Goal: Task Accomplishment & Management: Complete application form

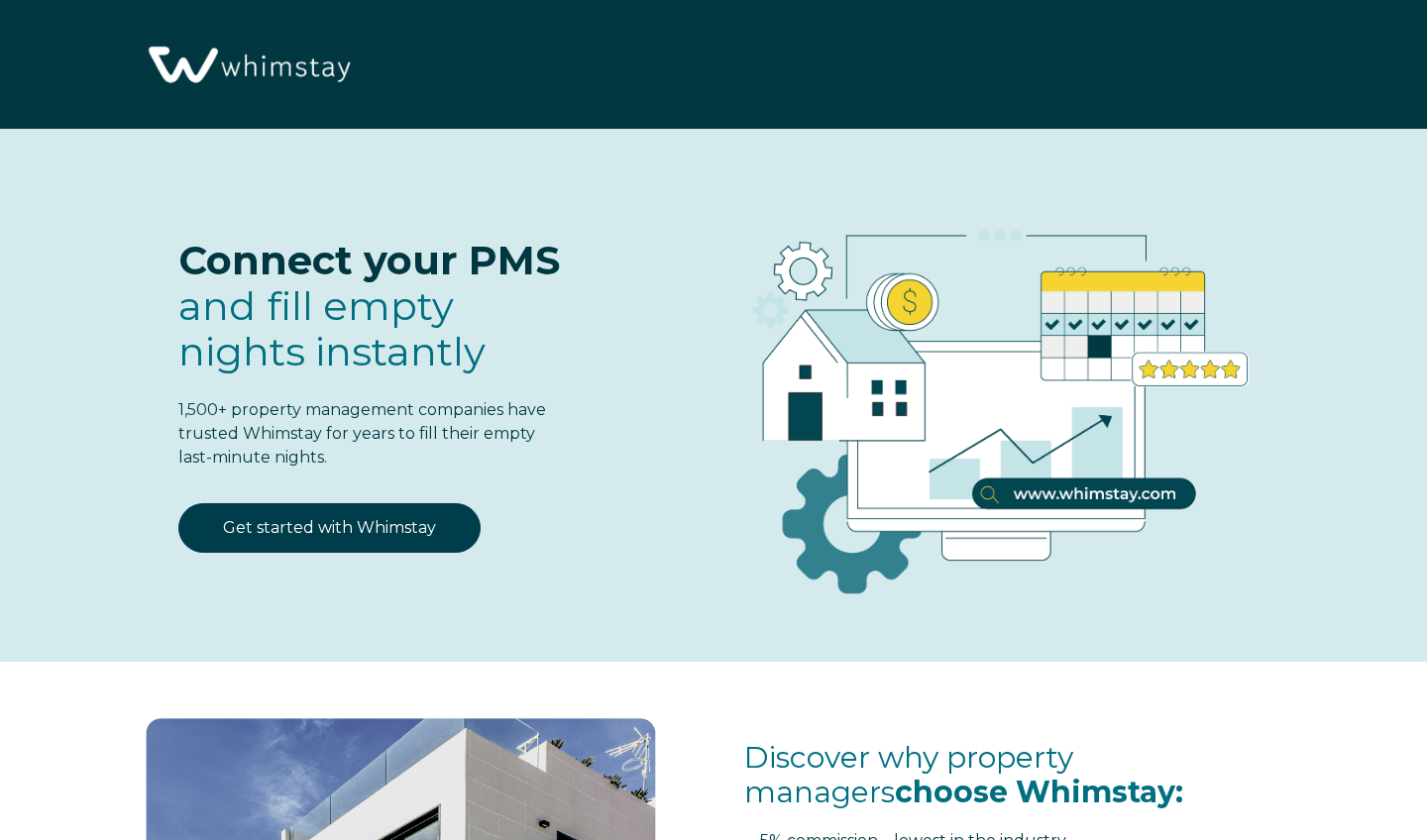
select select "US"
select select "Standard"
click at [346, 537] on link "Get started with Whimstay" at bounding box center [329, 528] width 302 height 50
select select "US"
select select "Standard"
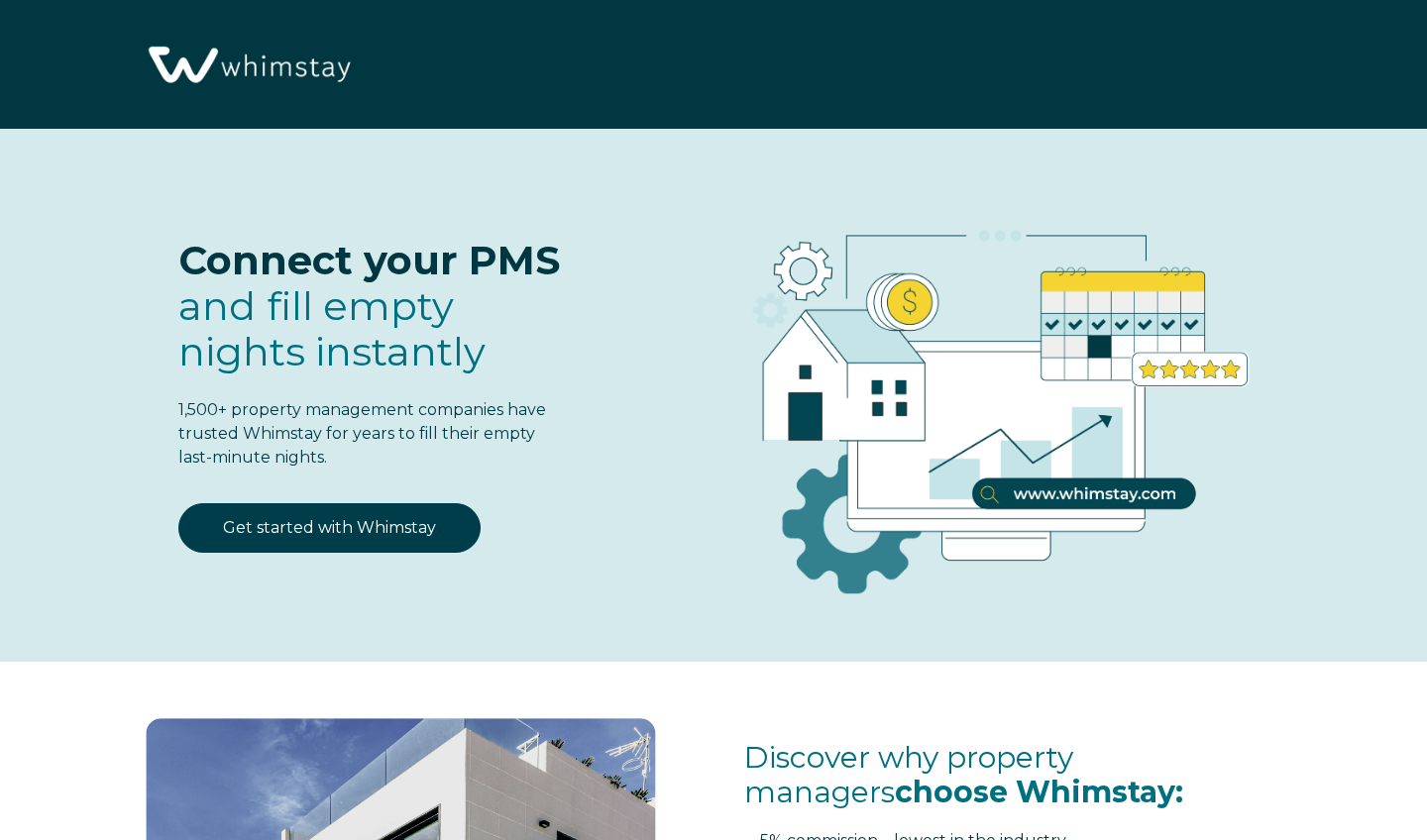
scroll to position [2409, 0]
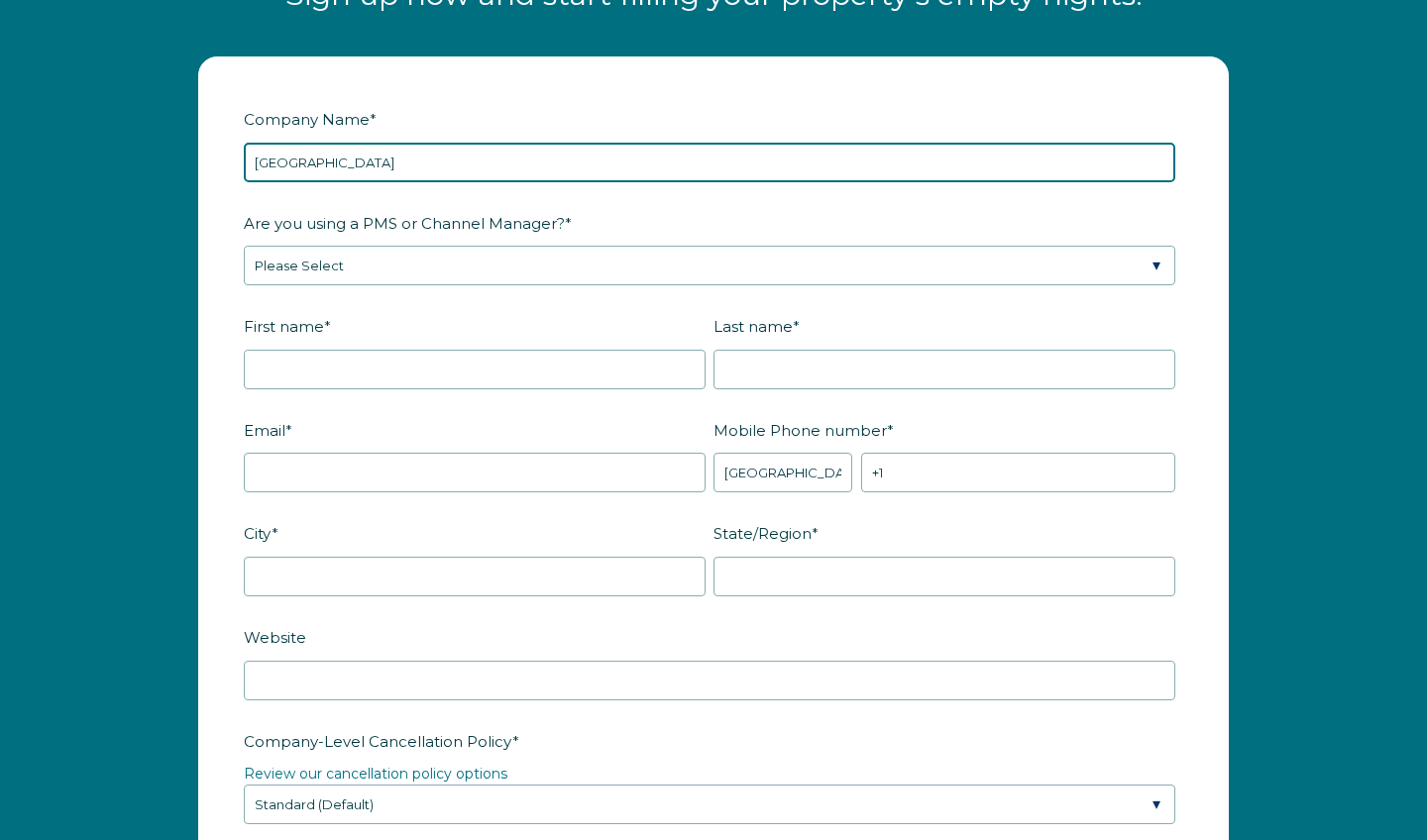
type input "[GEOGRAPHIC_DATA]"
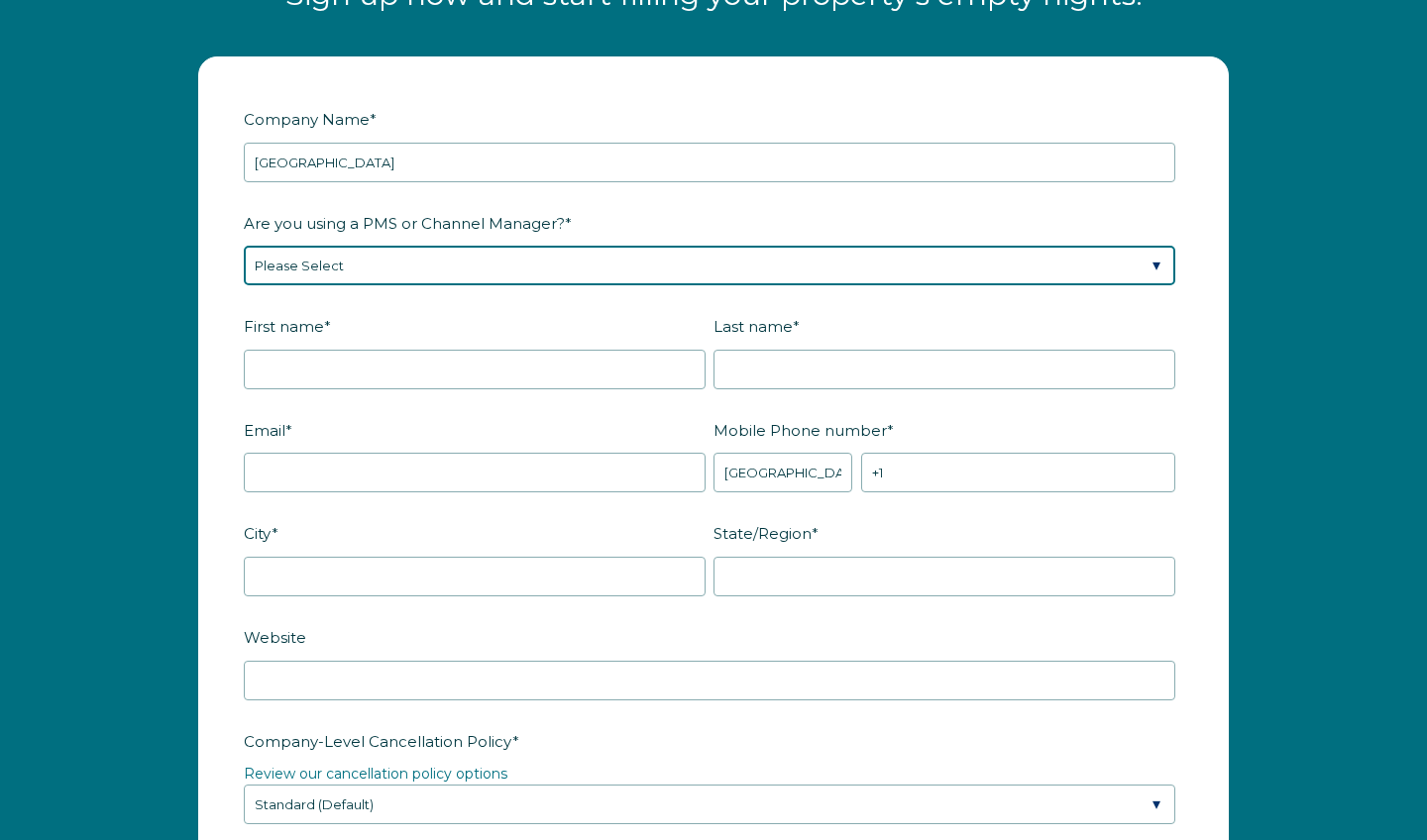
select select "Guesty"
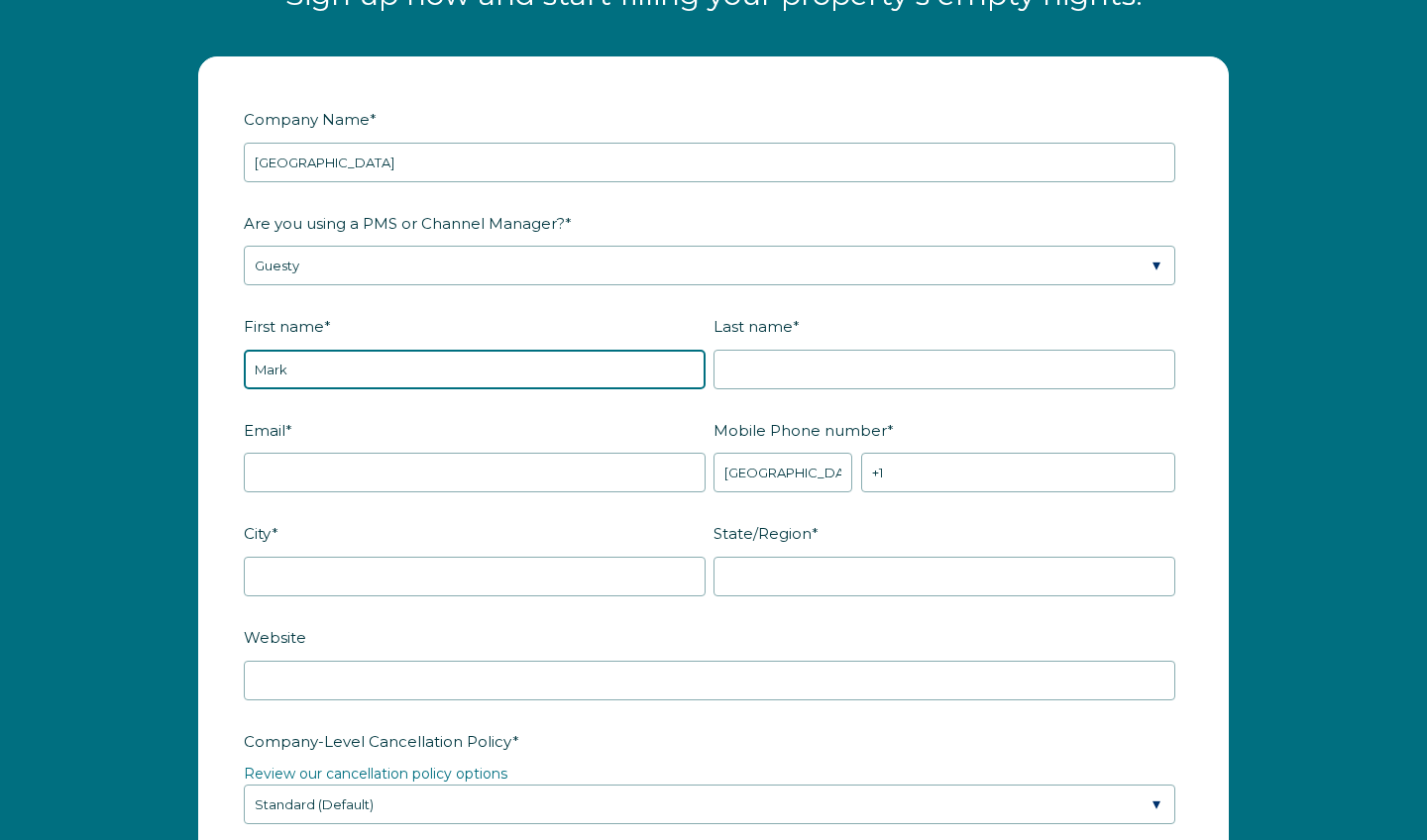
type input "Mark"
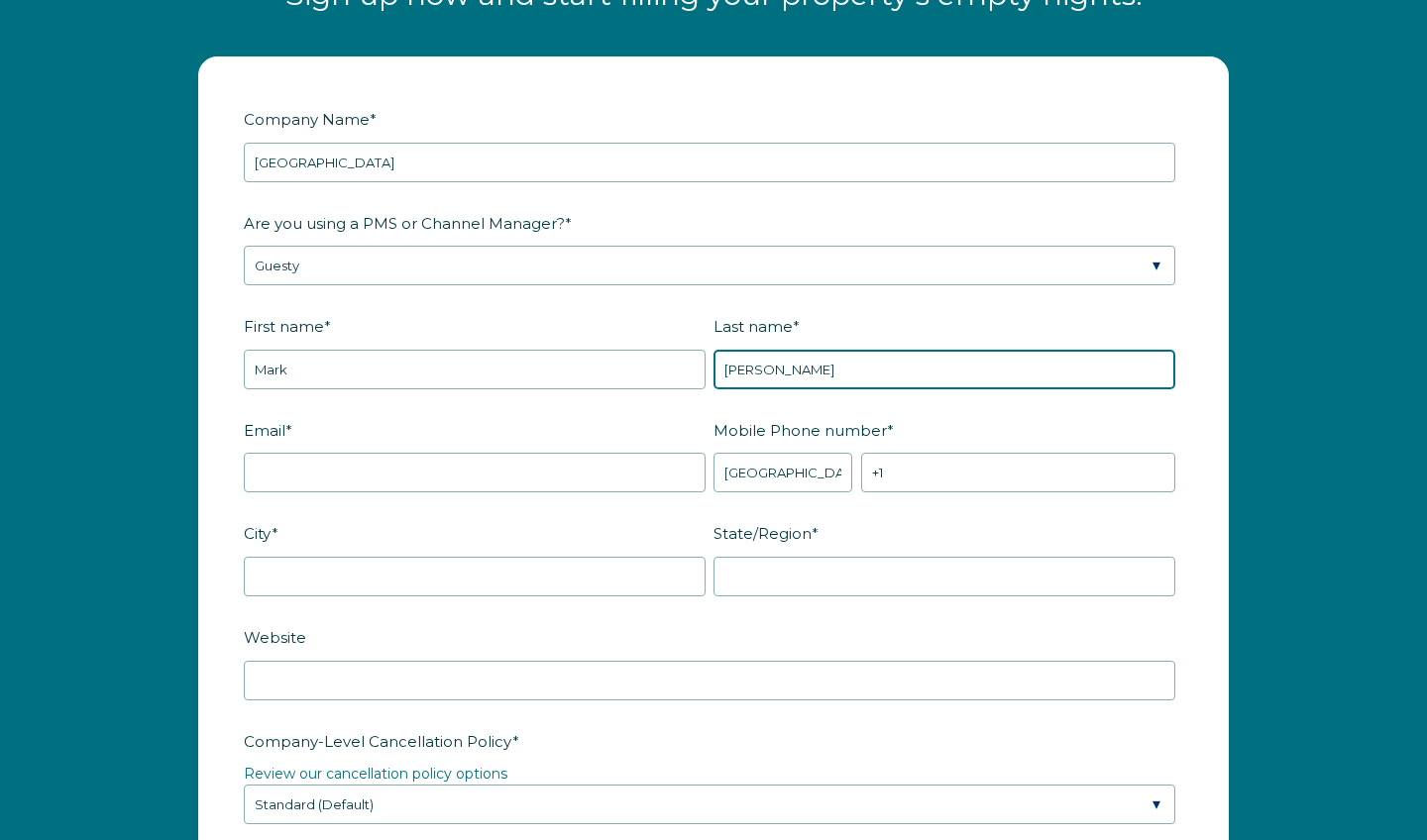
type input "[PERSON_NAME]"
click at [484, 514] on fieldset "Email * Mobile Phone number * * [GEOGRAPHIC_DATA] (‫[GEOGRAPHIC_DATA]‬‎) [GEOGR…" at bounding box center [713, 465] width 940 height 104
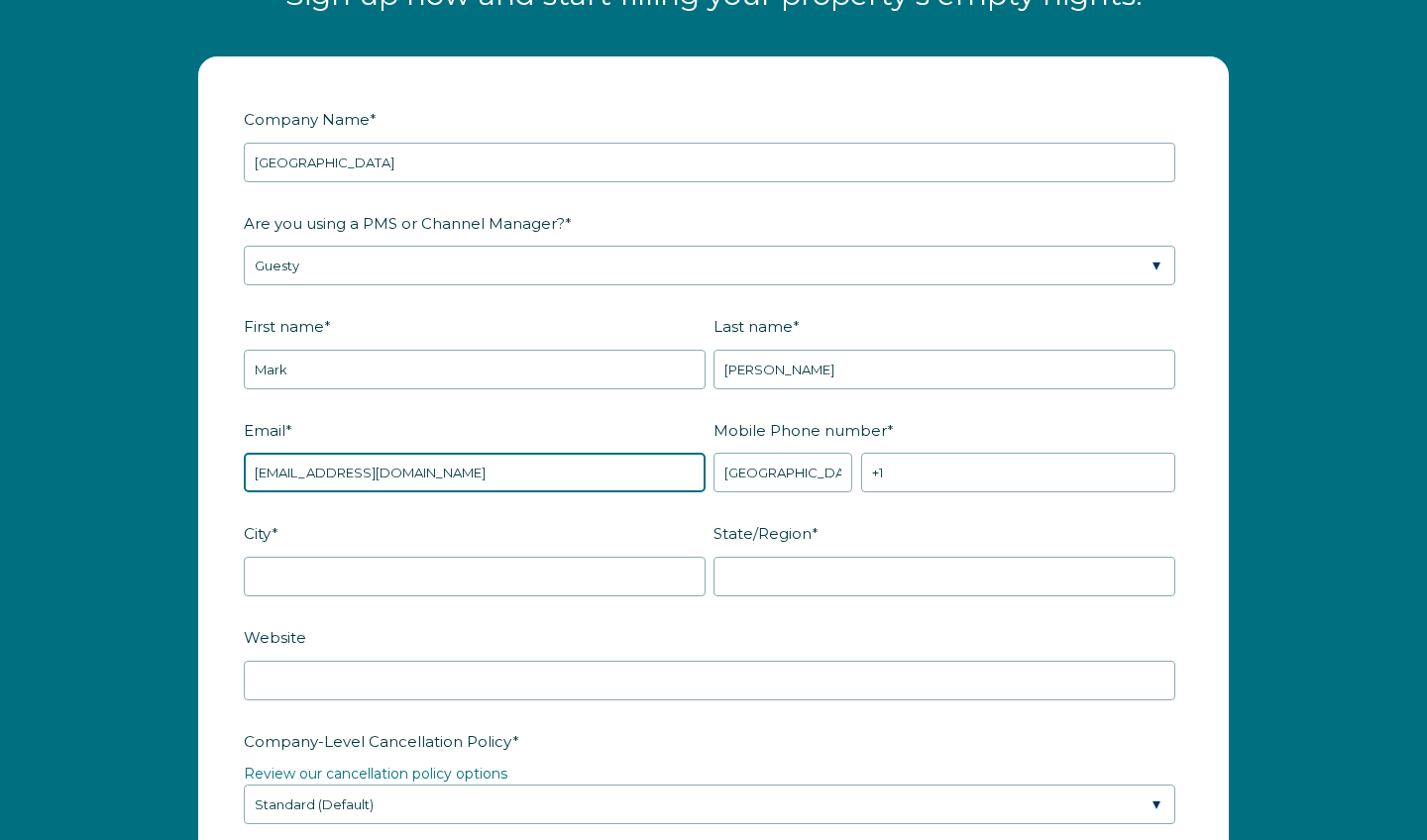
type input "[EMAIL_ADDRESS][DOMAIN_NAME]"
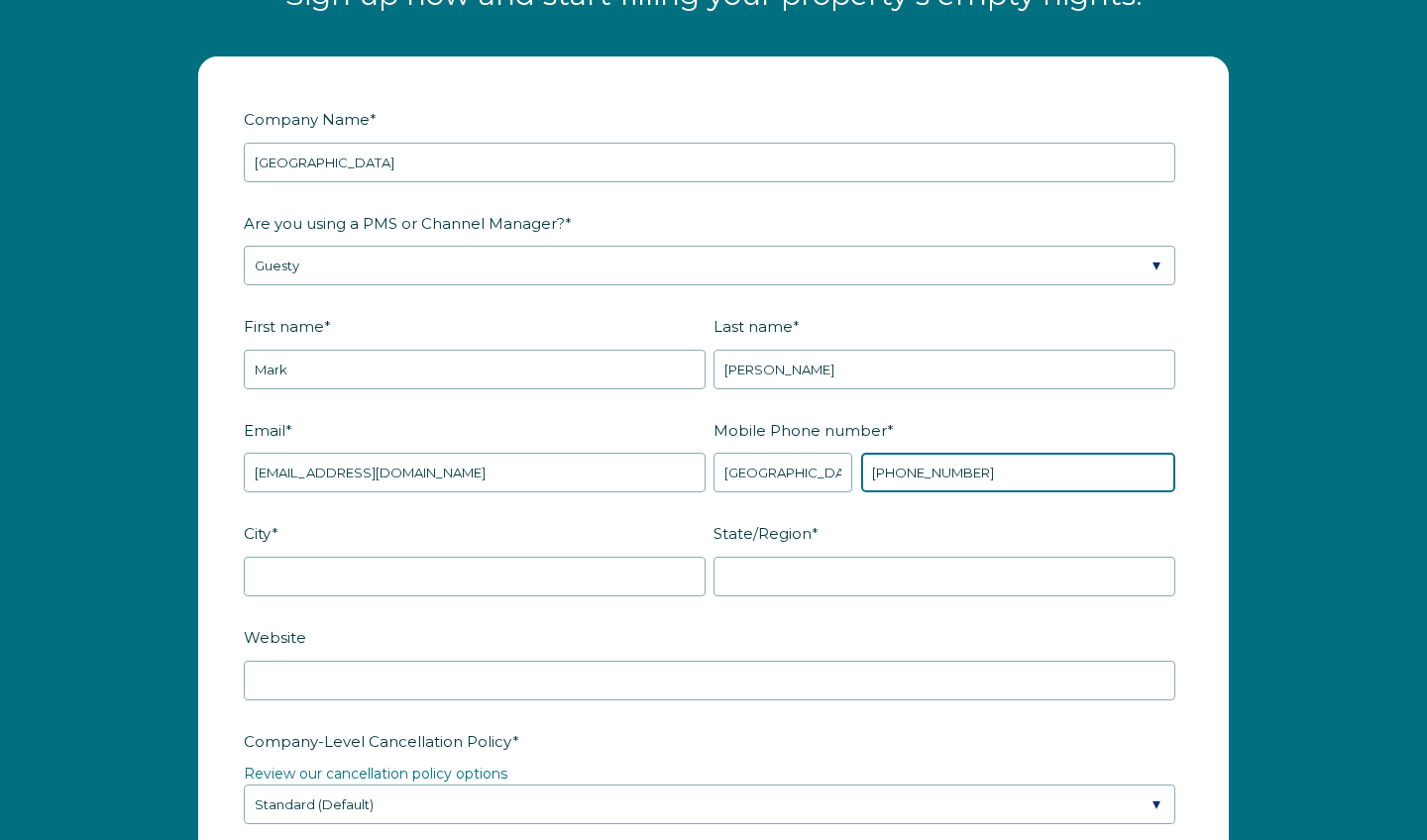
type input "[PHONE_NUMBER]"
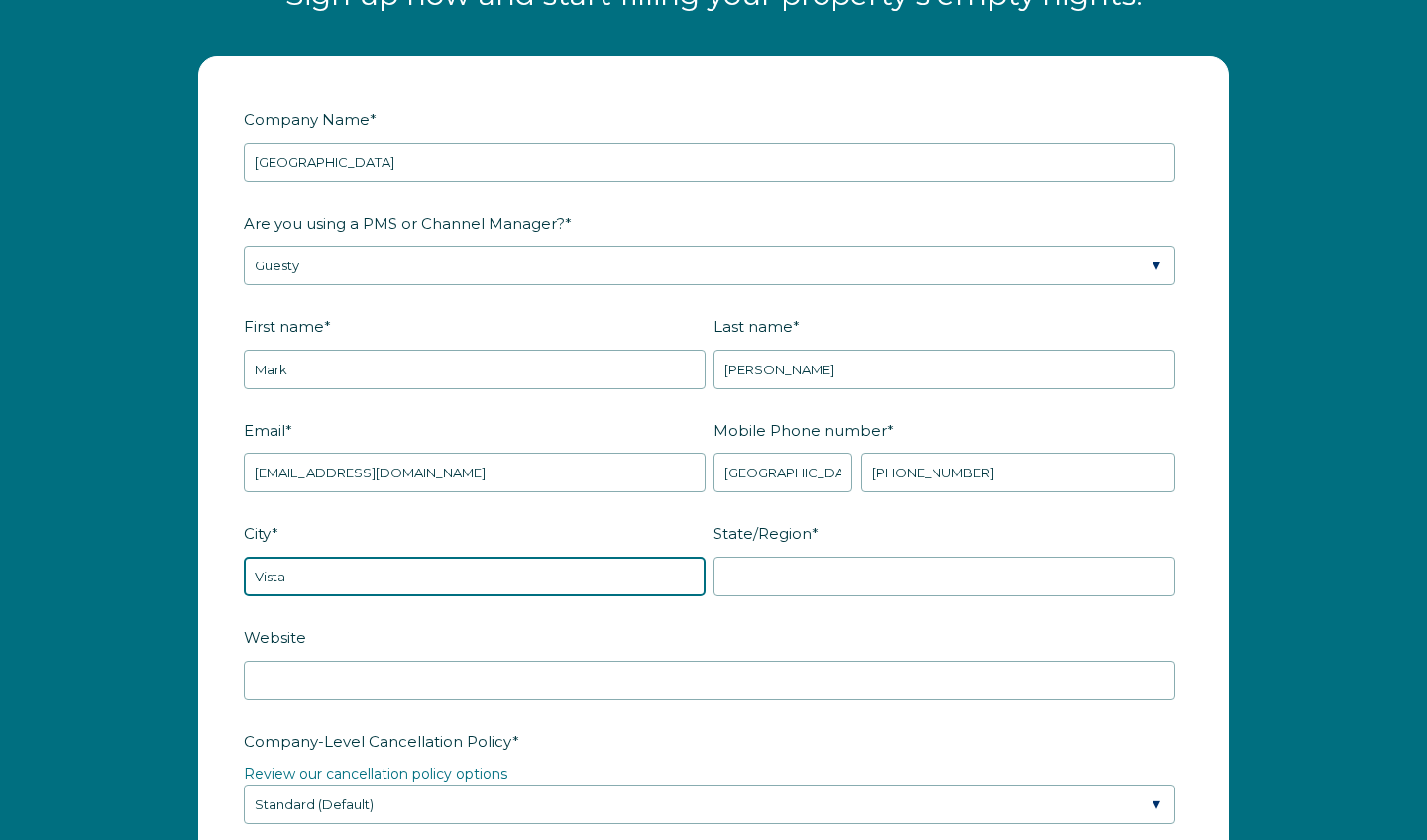
type input "Vista"
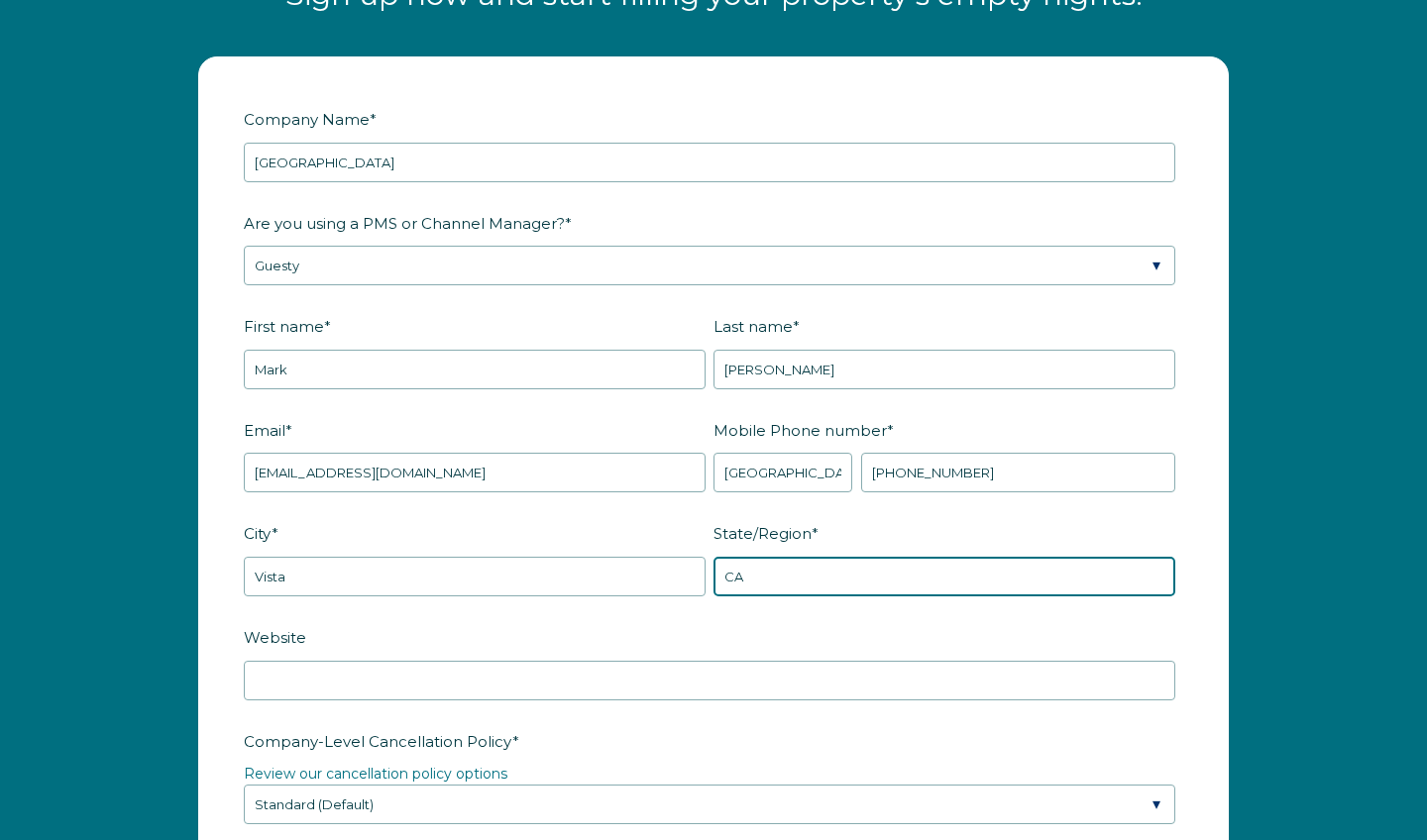
type input "CA"
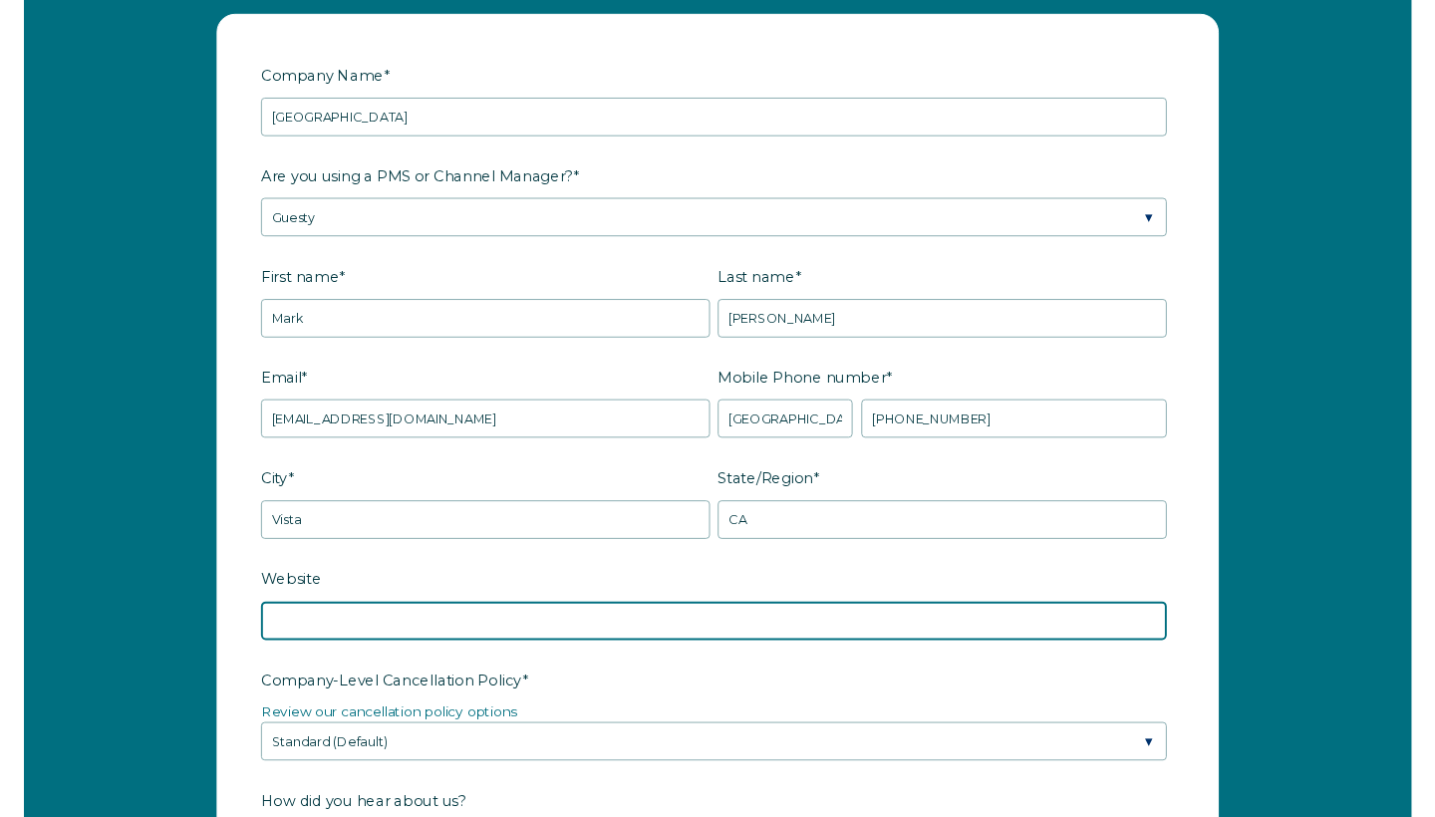
scroll to position [2470, 0]
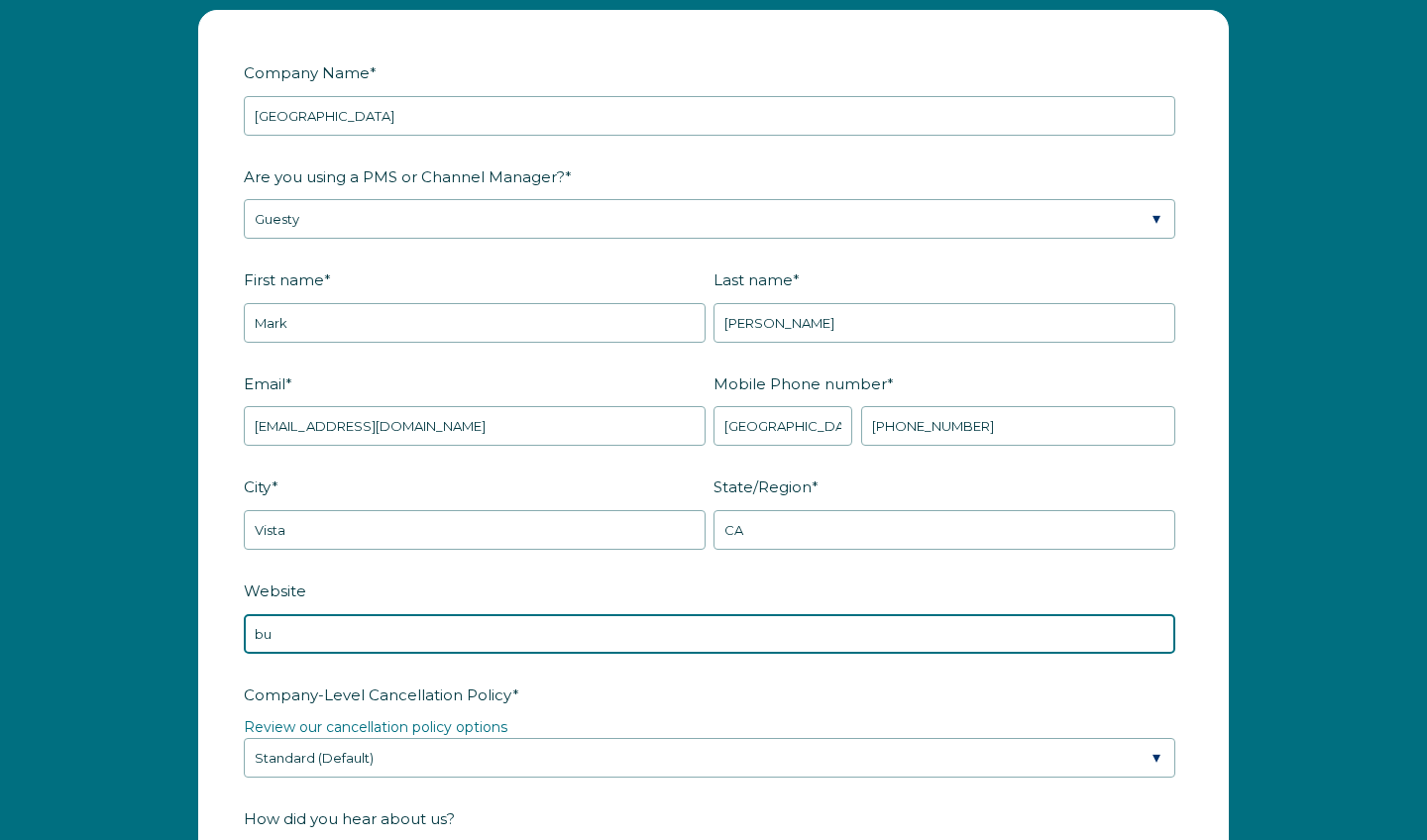
type input "b"
type input "[DOMAIN_NAME]"
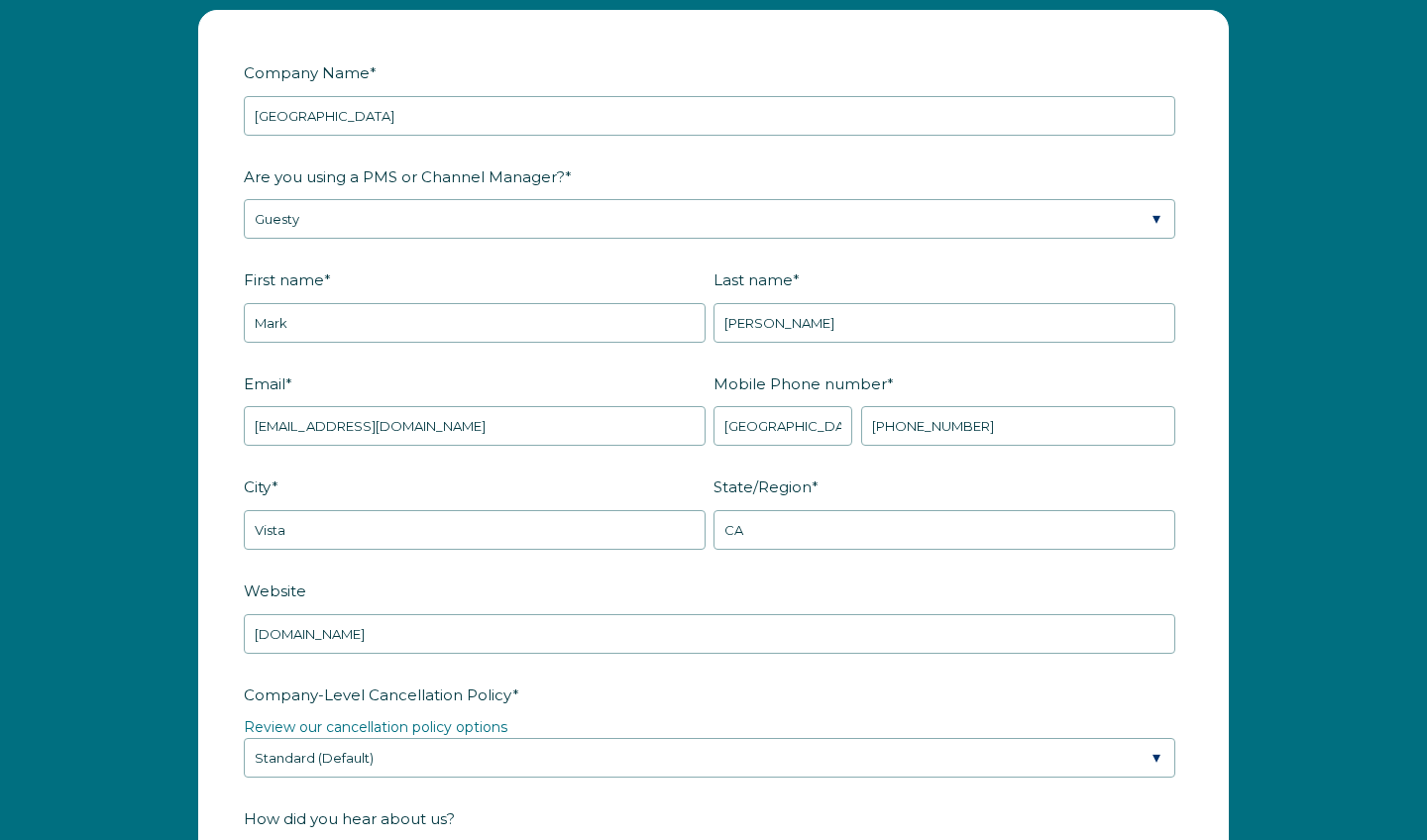
click at [562, 702] on label "Company-Level Cancellation Policy *" at bounding box center [713, 695] width 940 height 35
click at [562, 739] on select "Please Select Partial Standard (Default) Moderate Strict" at bounding box center [709, 758] width 932 height 40
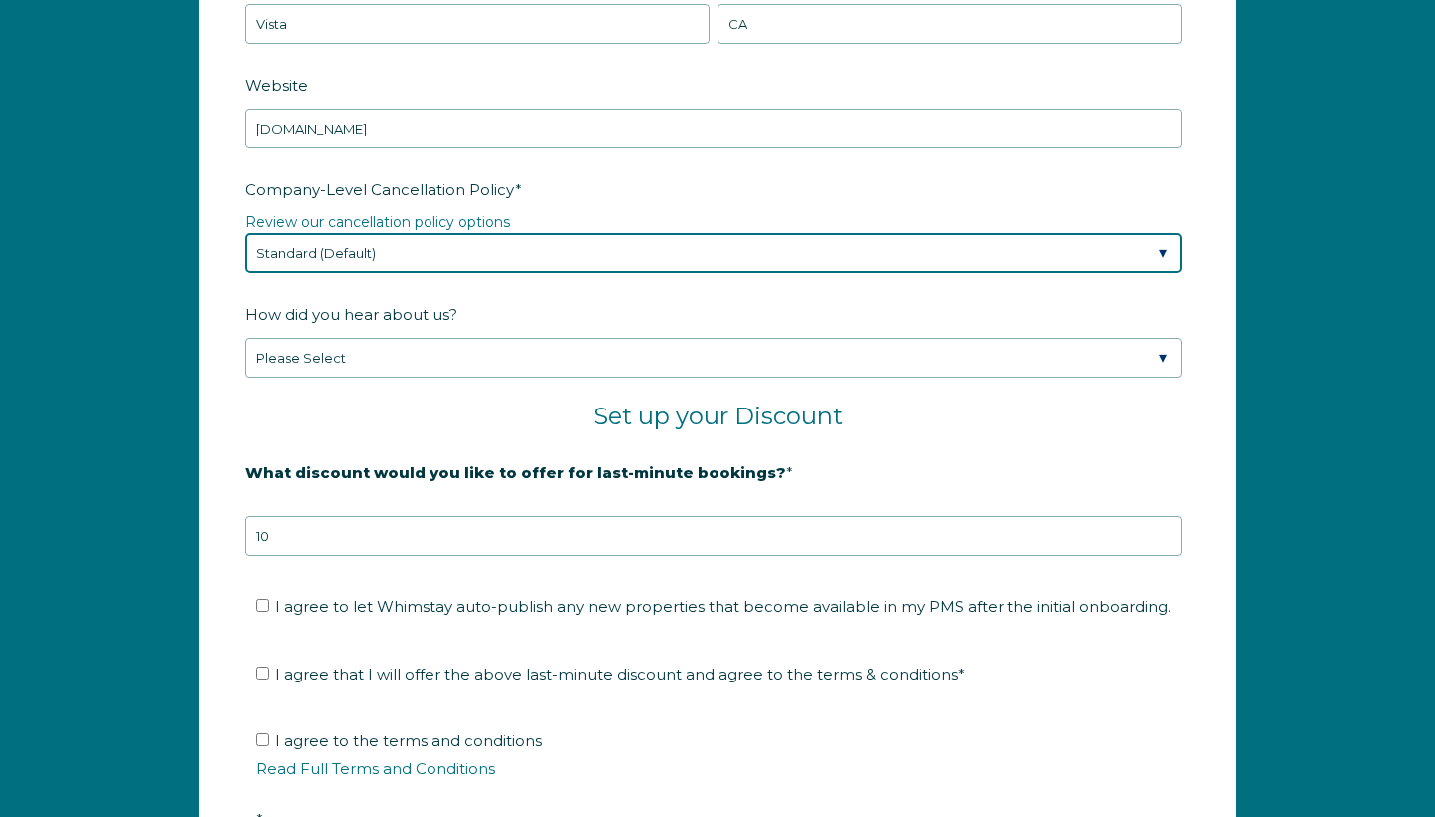
scroll to position [2982, 0]
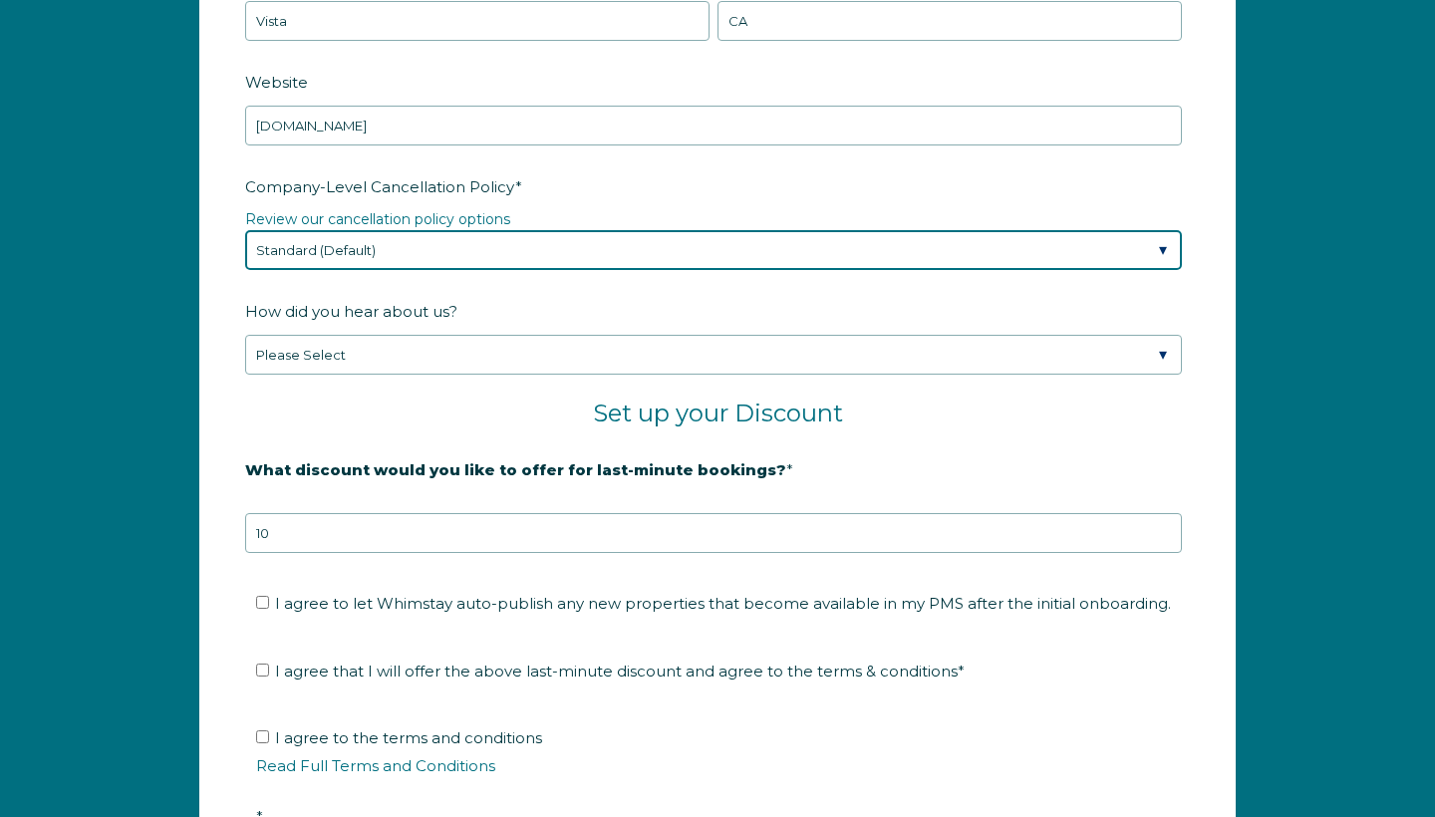
select select "Moderate"
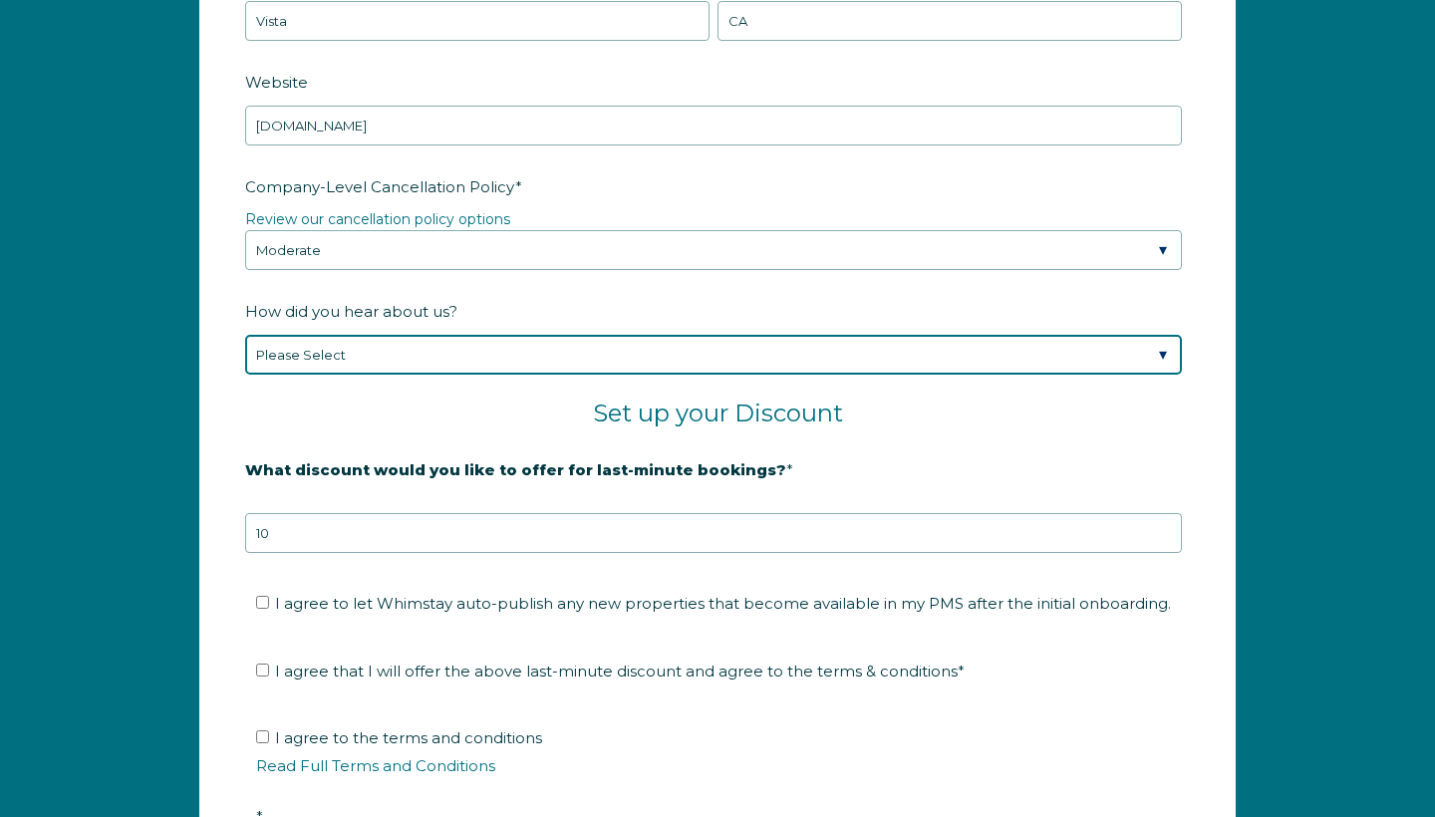
select select "Podcast"
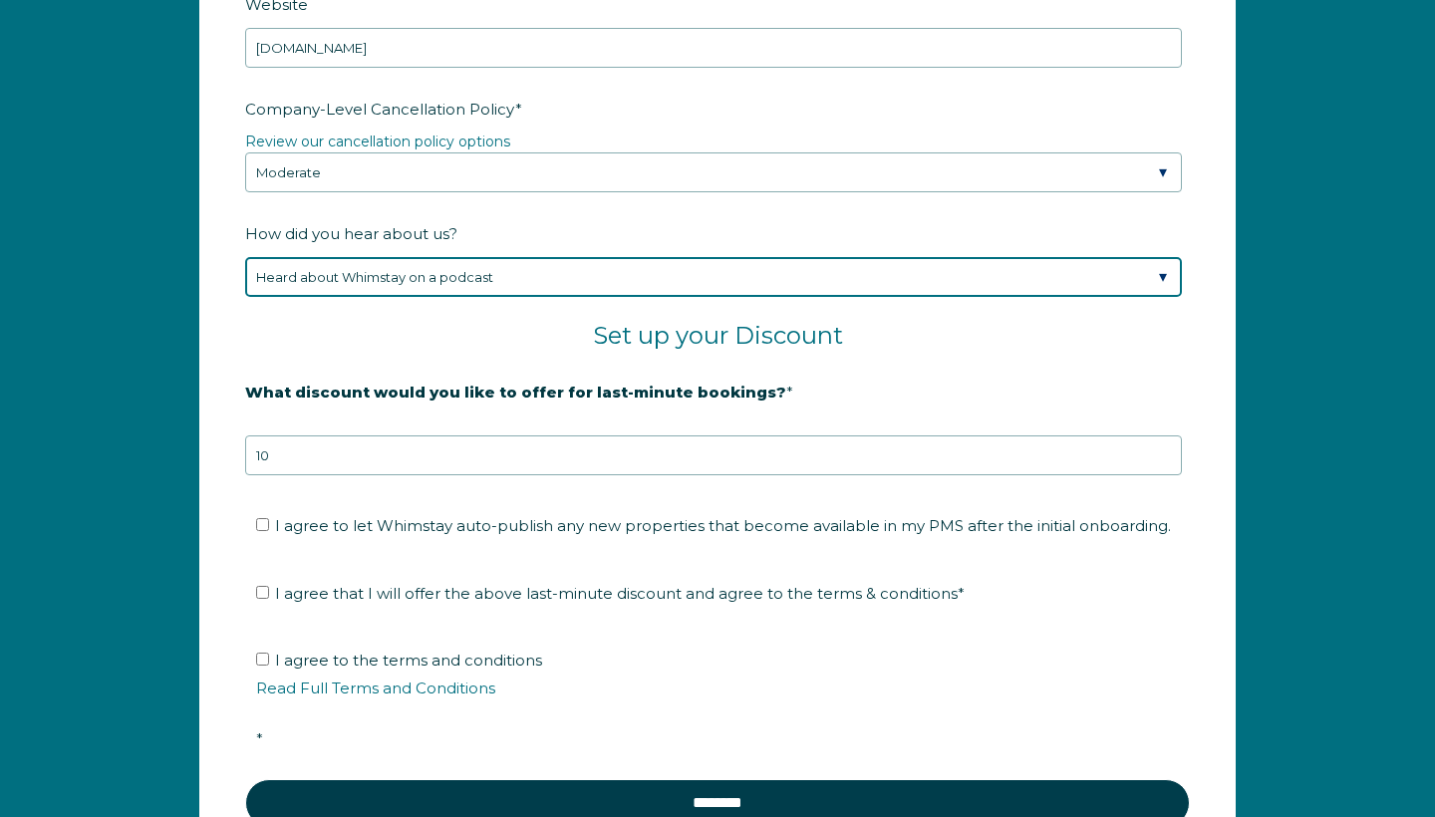
scroll to position [3096, 0]
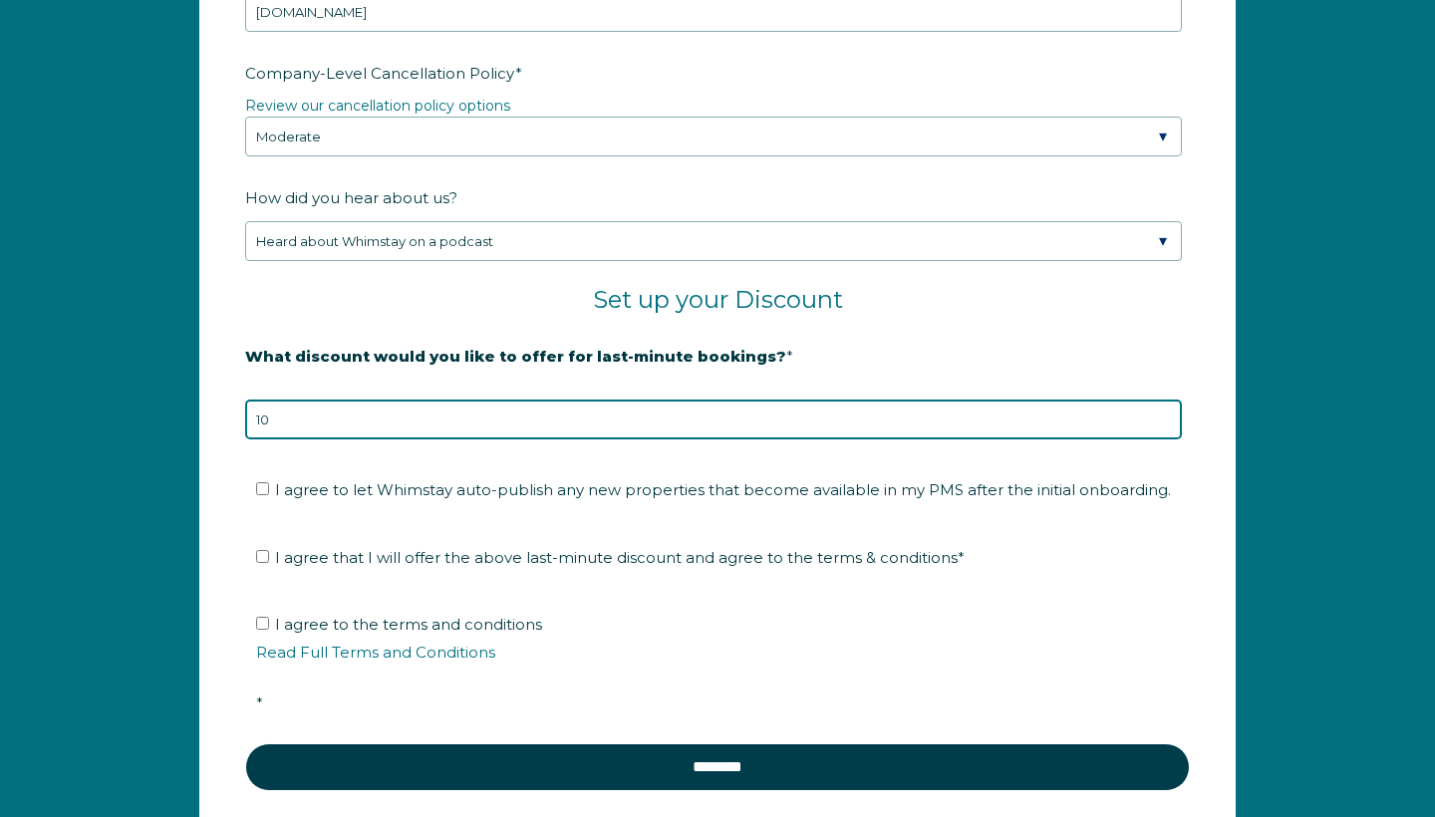
click at [557, 433] on input "10" at bounding box center [713, 420] width 937 height 40
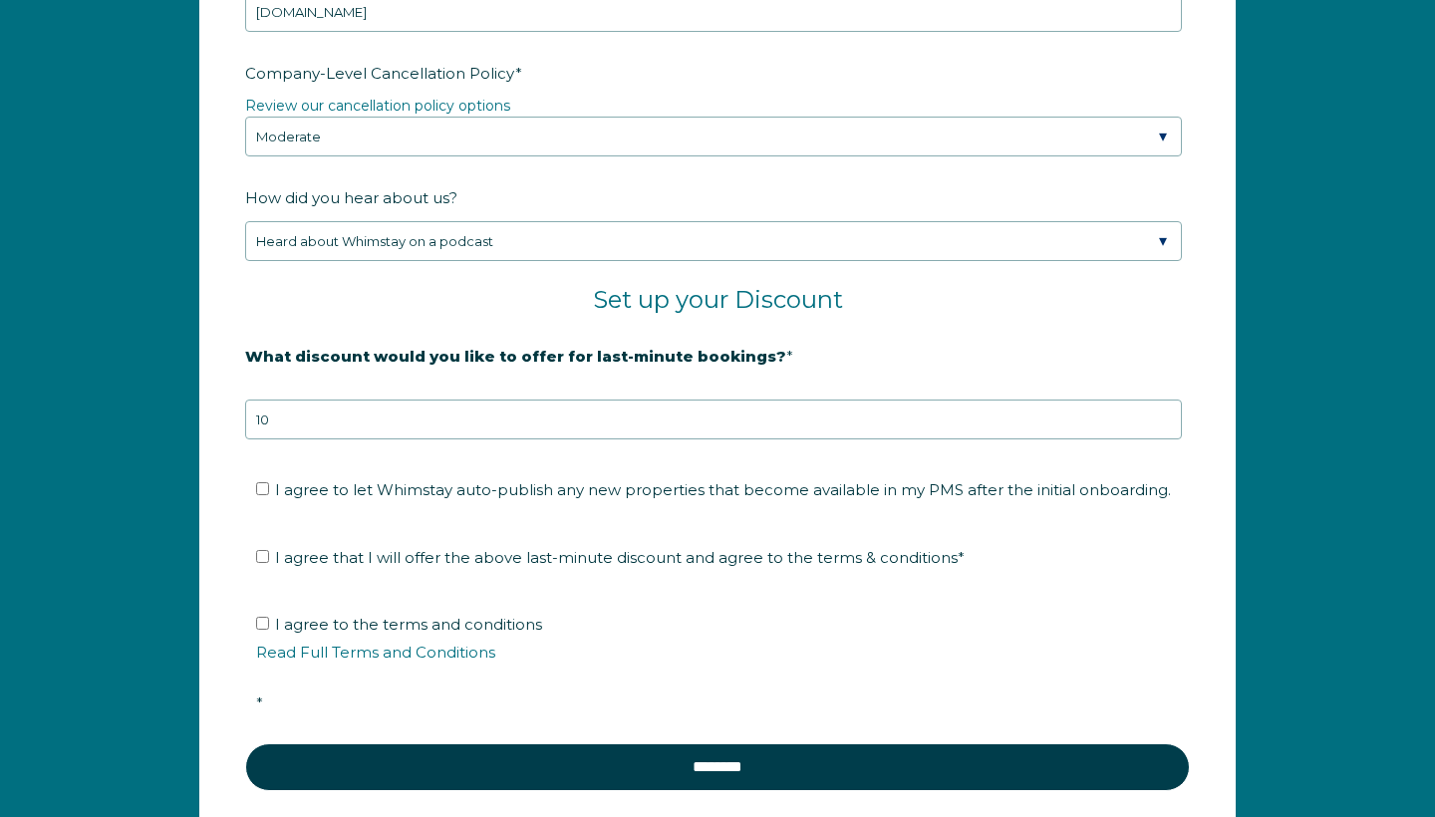
click at [265, 495] on input "I agree to let Whimstay auto-publish any new properties that become available i…" at bounding box center [262, 488] width 13 height 13
checkbox input "true"
click at [265, 563] on input "I agree that I will offer the above last-minute discount and agree to the terms…" at bounding box center [262, 556] width 13 height 13
checkbox input "true"
click at [262, 630] on input "I agree to the terms and conditions Read Full Terms and Conditions *" at bounding box center [262, 623] width 13 height 13
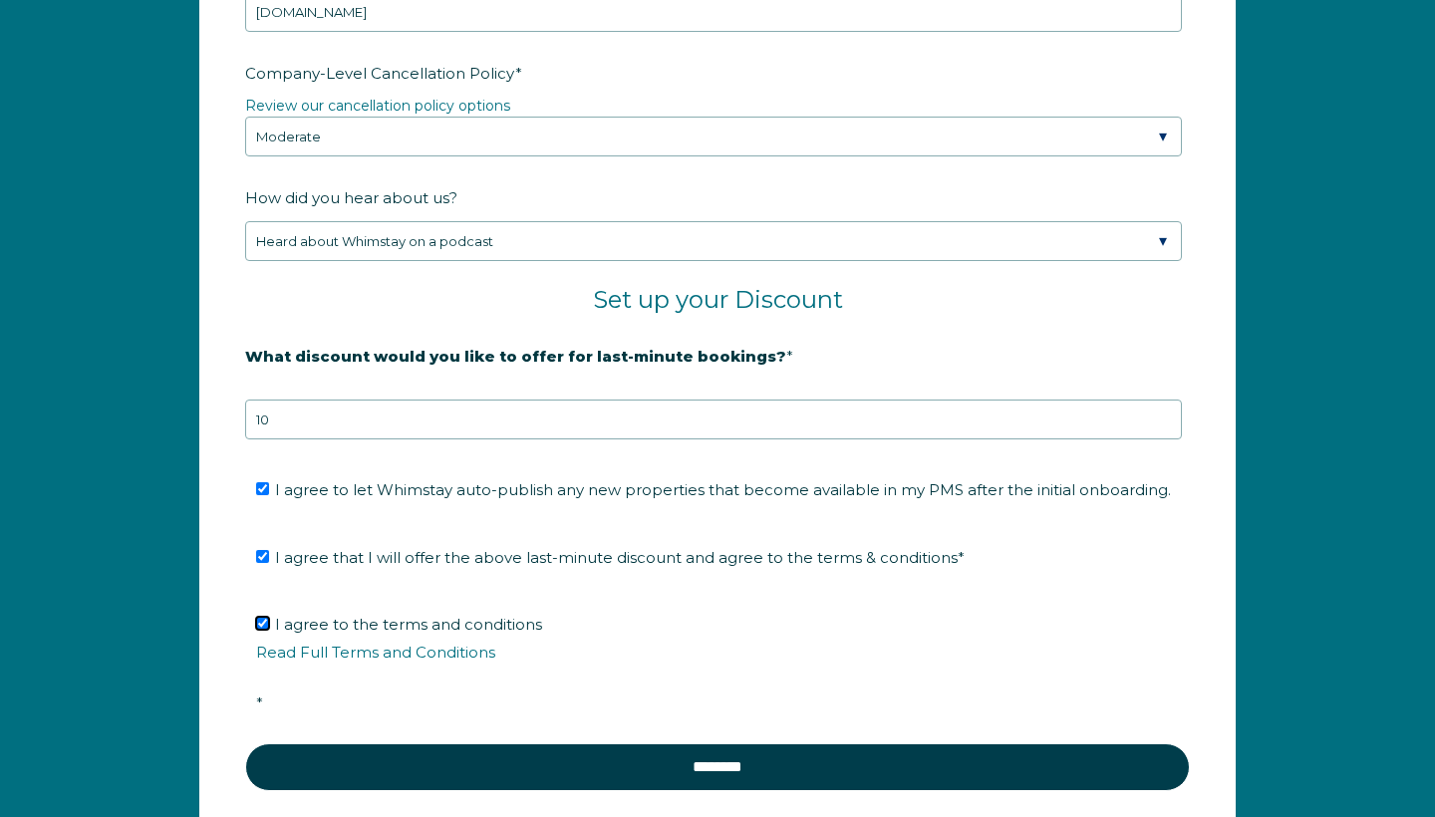
checkbox input "true"
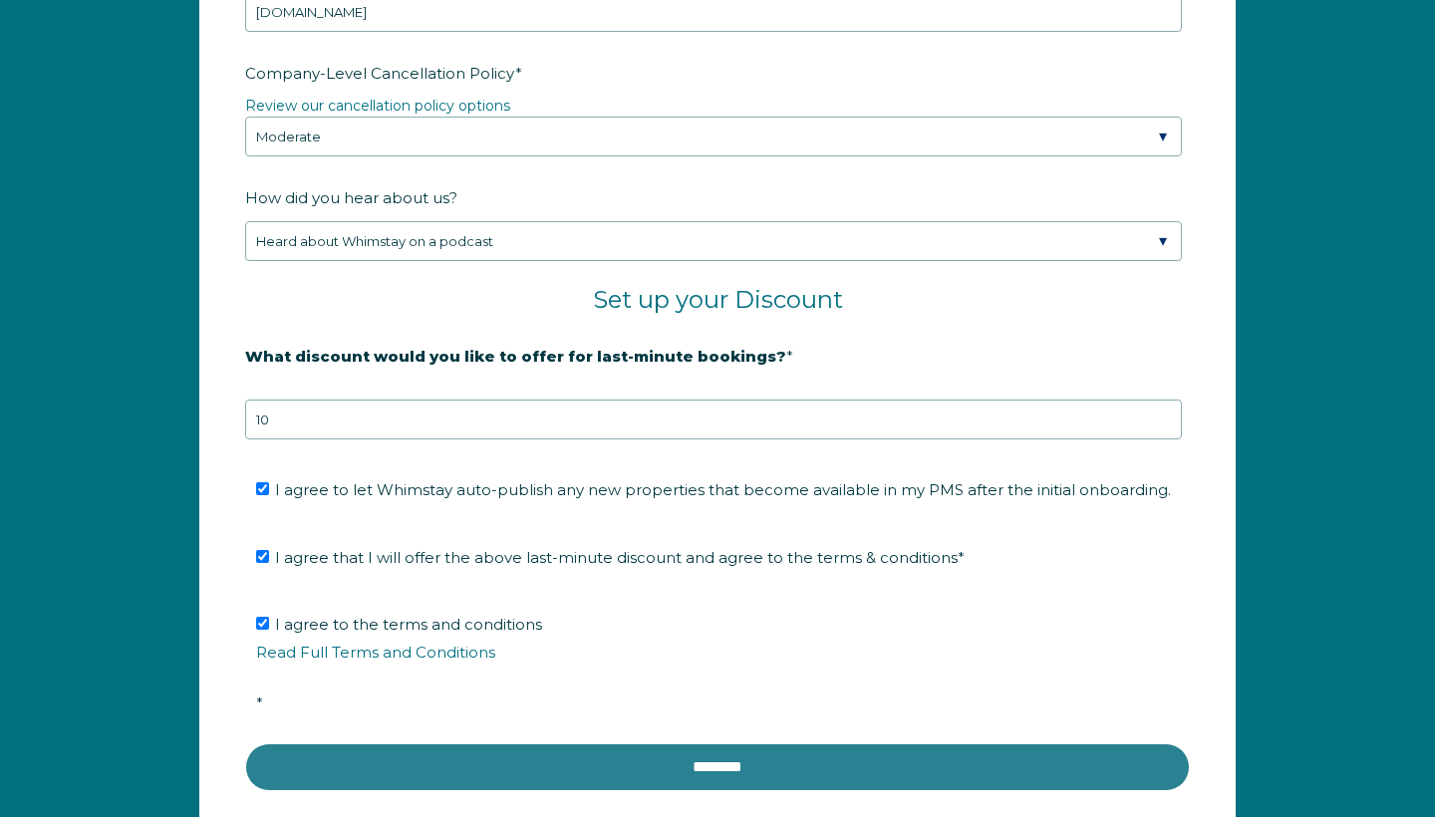
click at [775, 784] on input "********" at bounding box center [717, 768] width 945 height 48
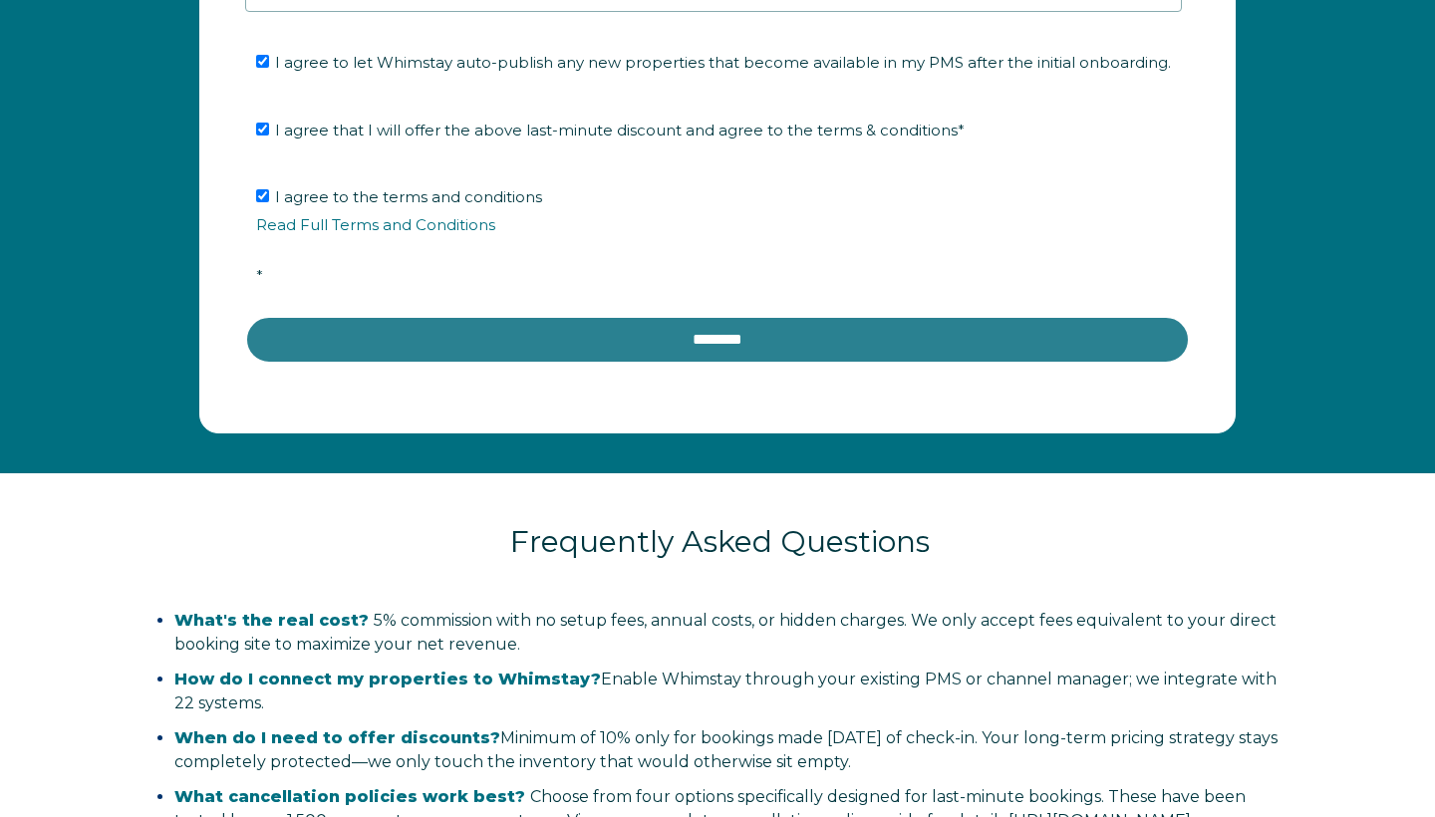
scroll to position [3525, 0]
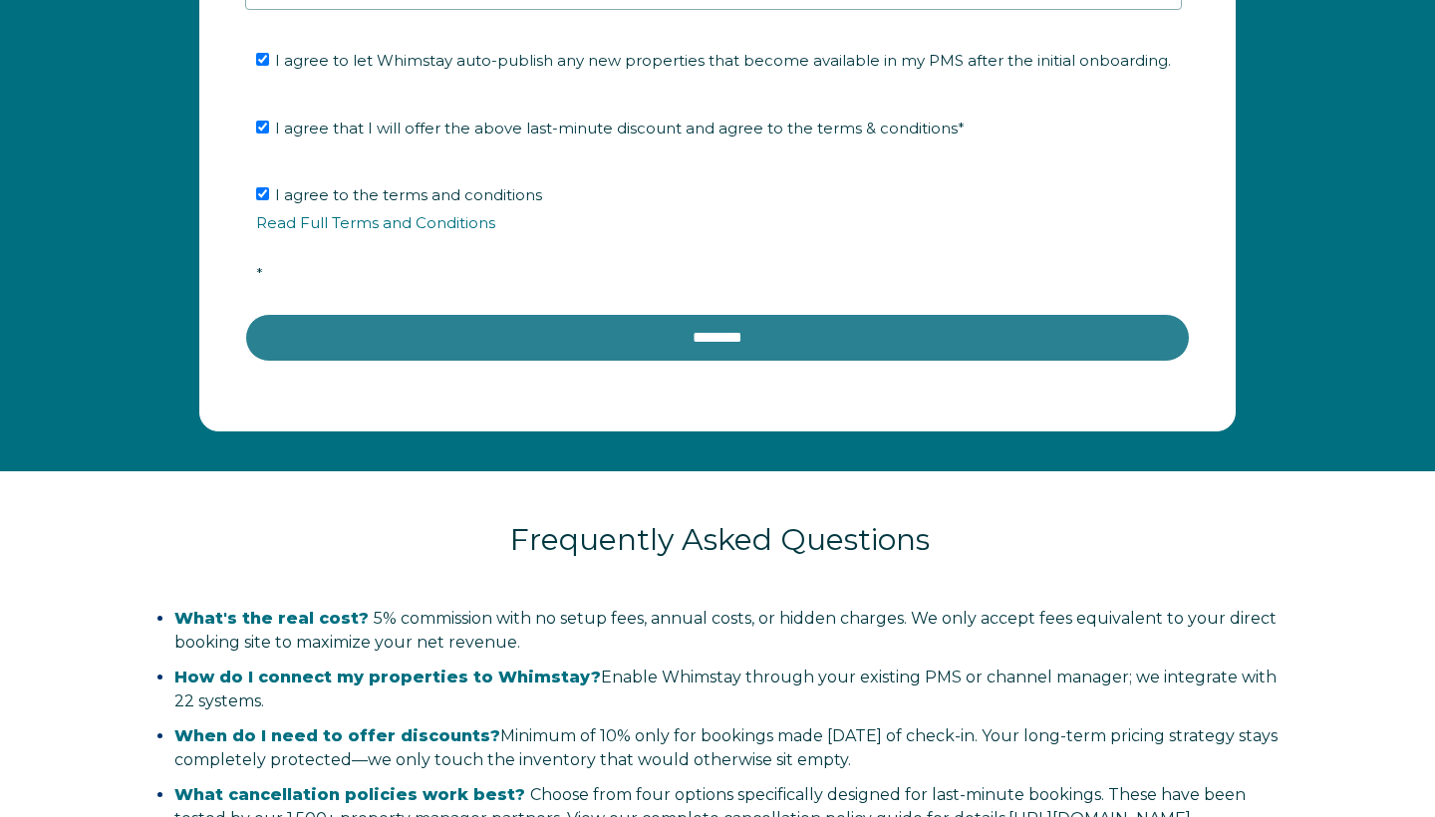
click at [717, 360] on input "********" at bounding box center [717, 338] width 945 height 48
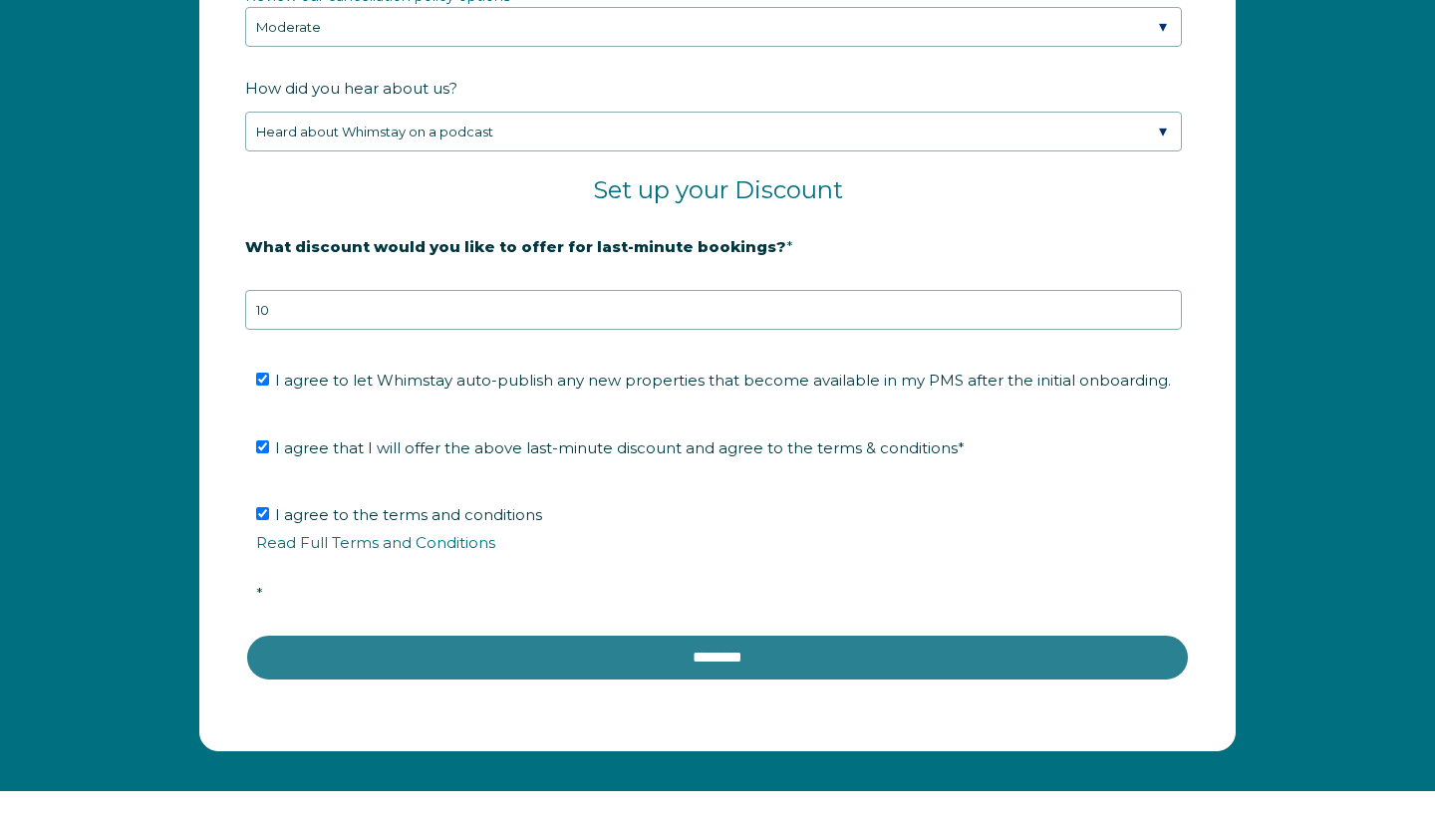
scroll to position [3215, 0]
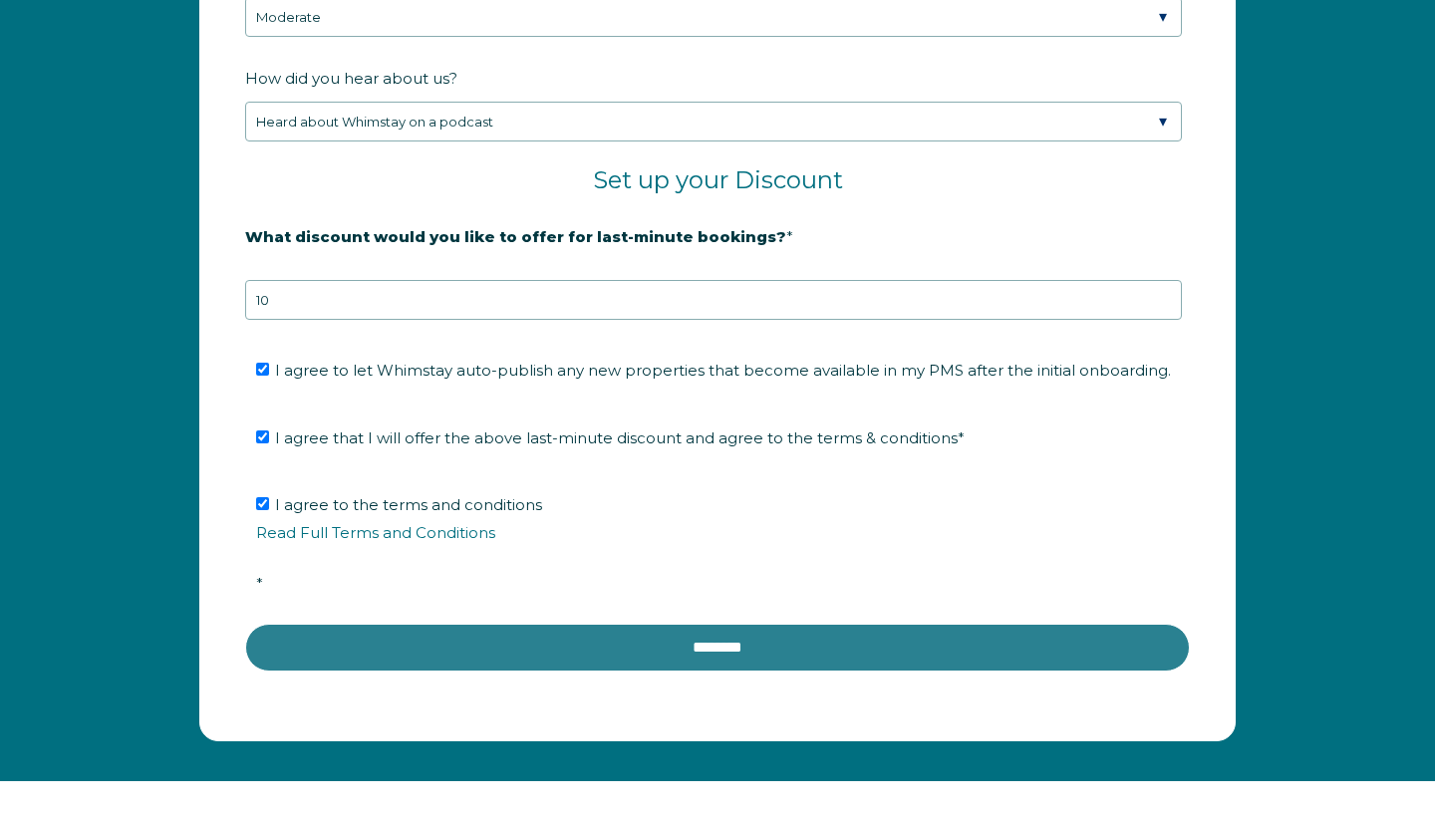
click at [705, 669] on input "********" at bounding box center [717, 648] width 945 height 48
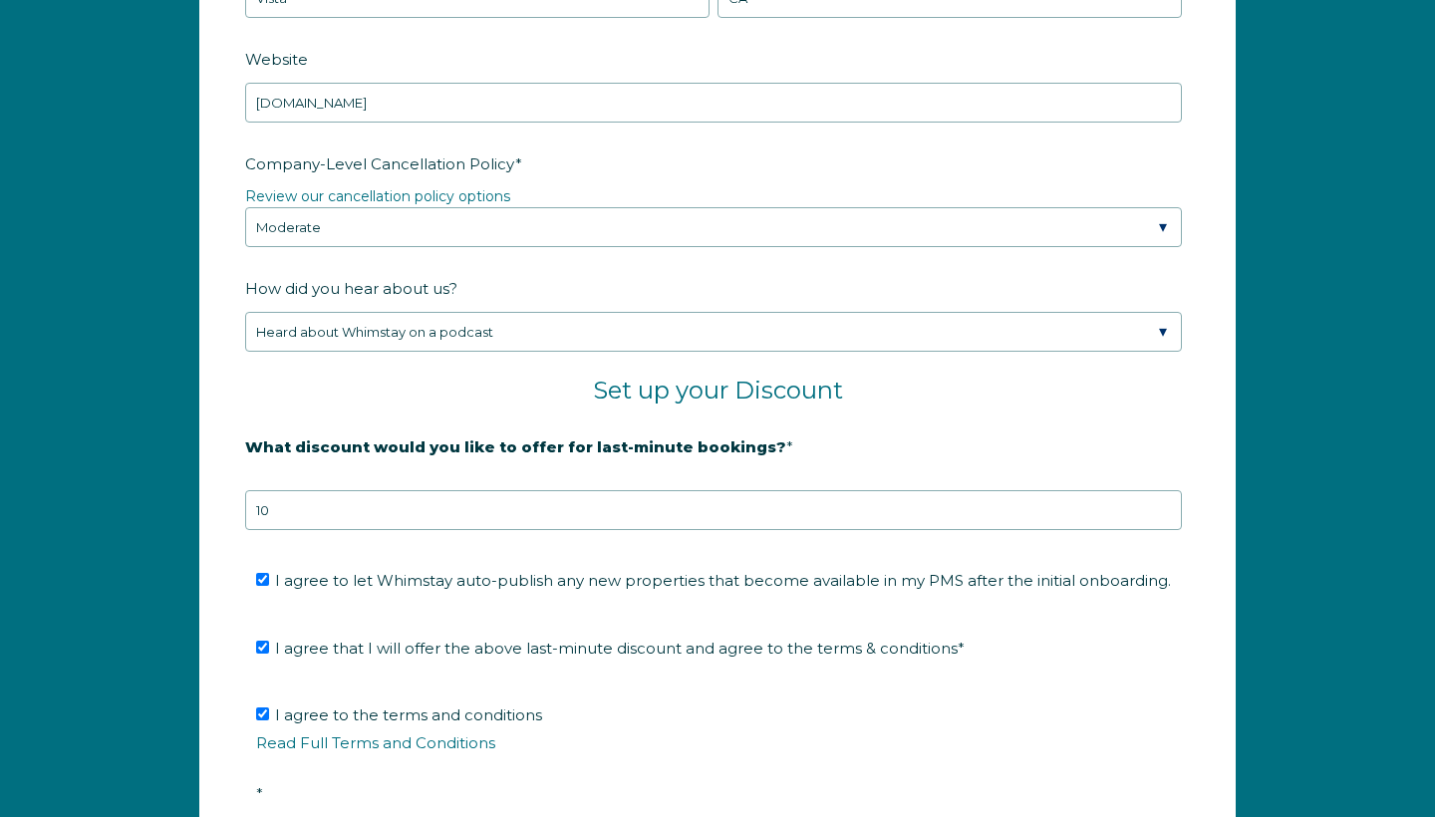
scroll to position [3020, 0]
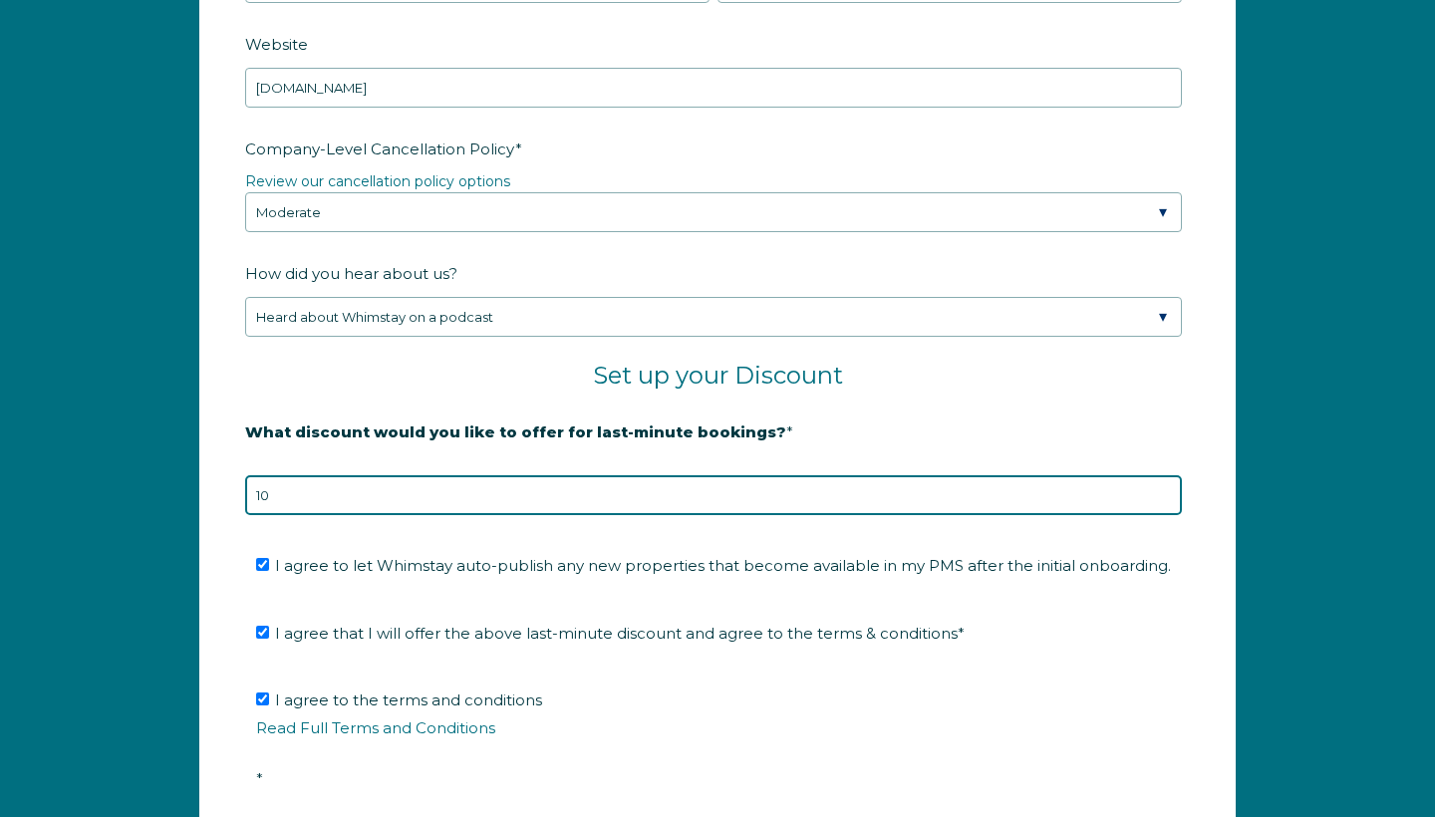
click at [468, 515] on input "10" at bounding box center [713, 495] width 937 height 40
type input "1"
type input "10"
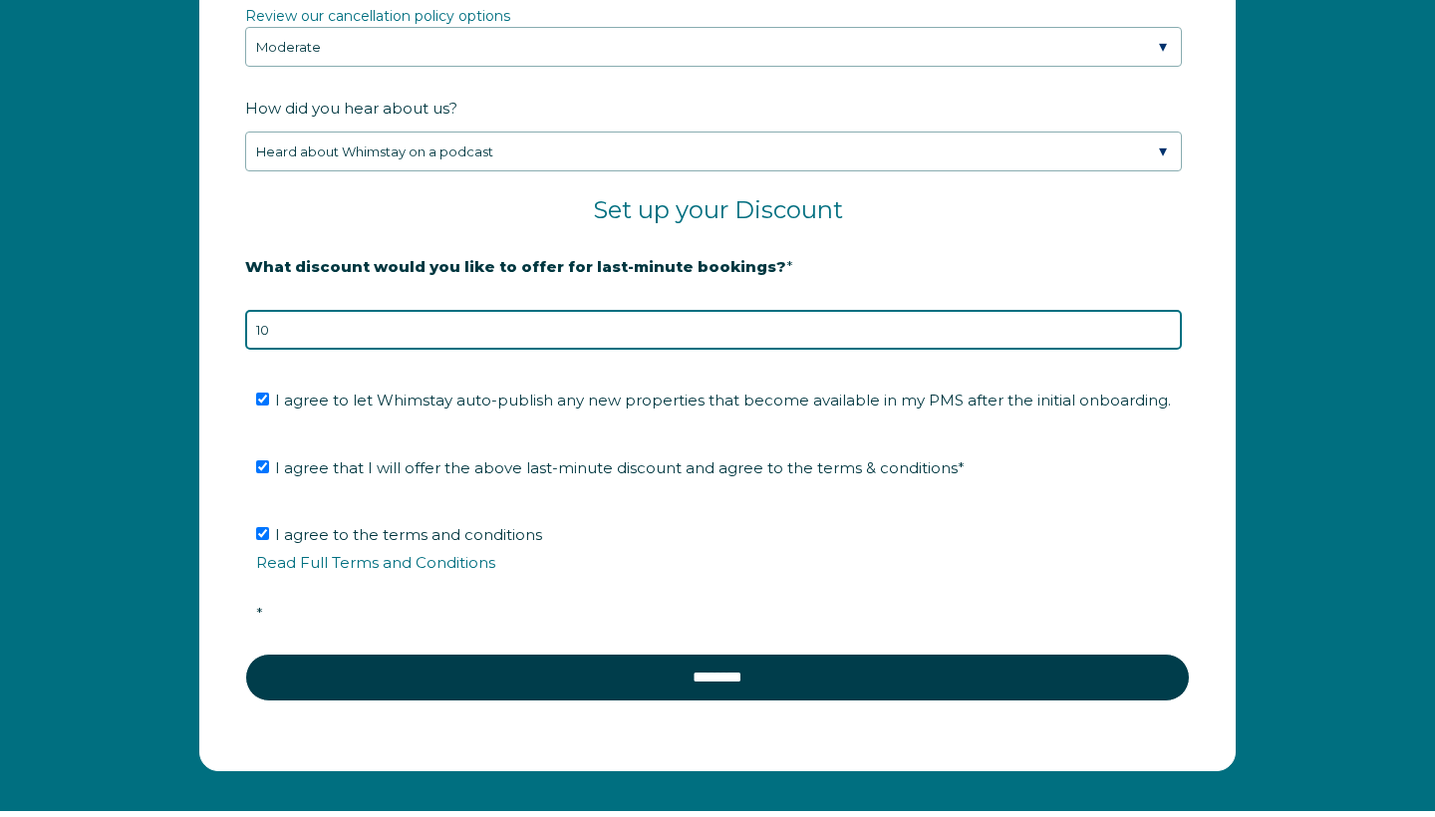
scroll to position [3221, 0]
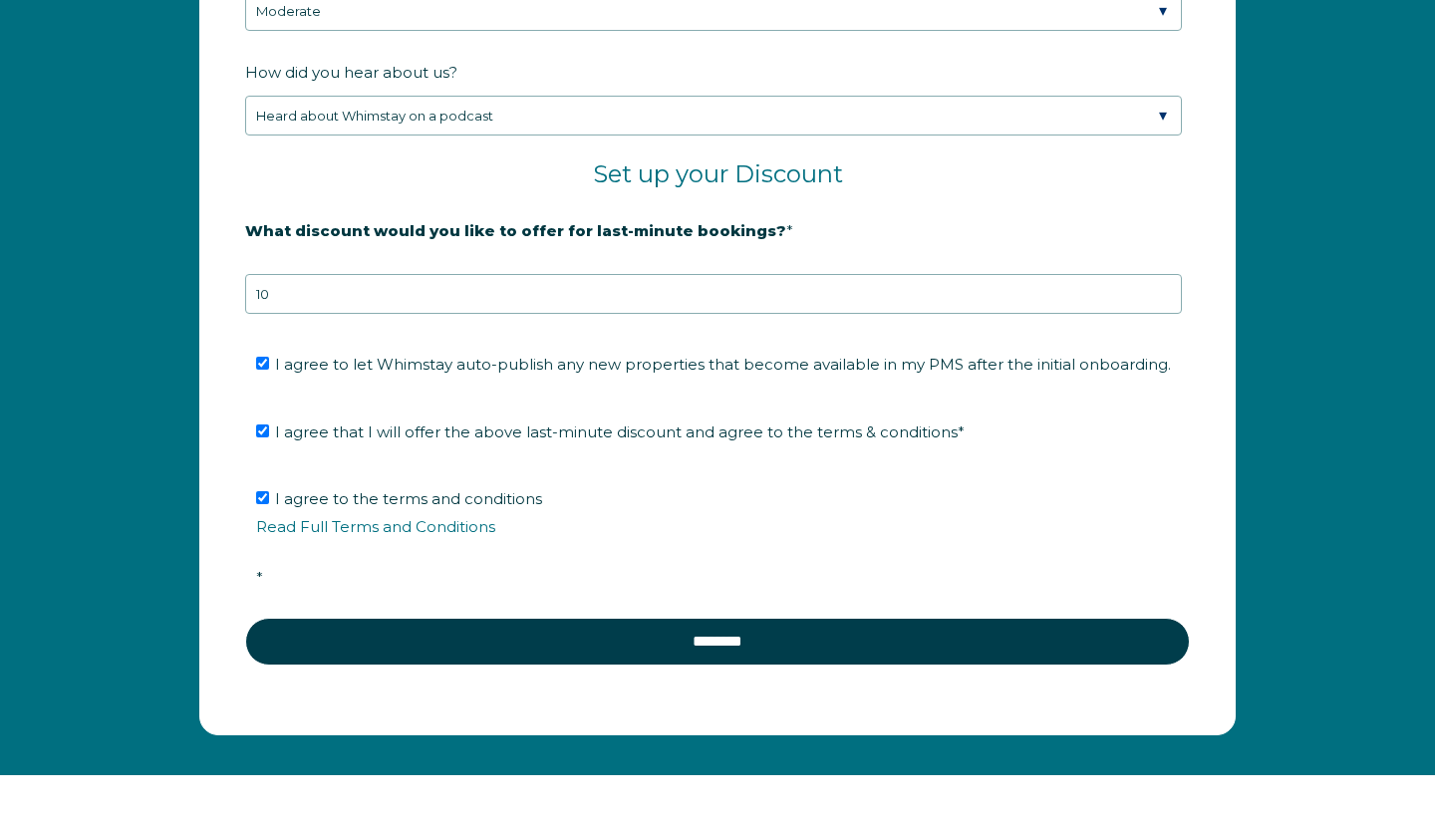
click at [836, 538] on p "Read Full Terms and Conditions" at bounding box center [724, 526] width 937 height 23
click at [269, 504] on input "I agree to the terms and conditions Read Full Terms and Conditions *" at bounding box center [262, 497] width 13 height 13
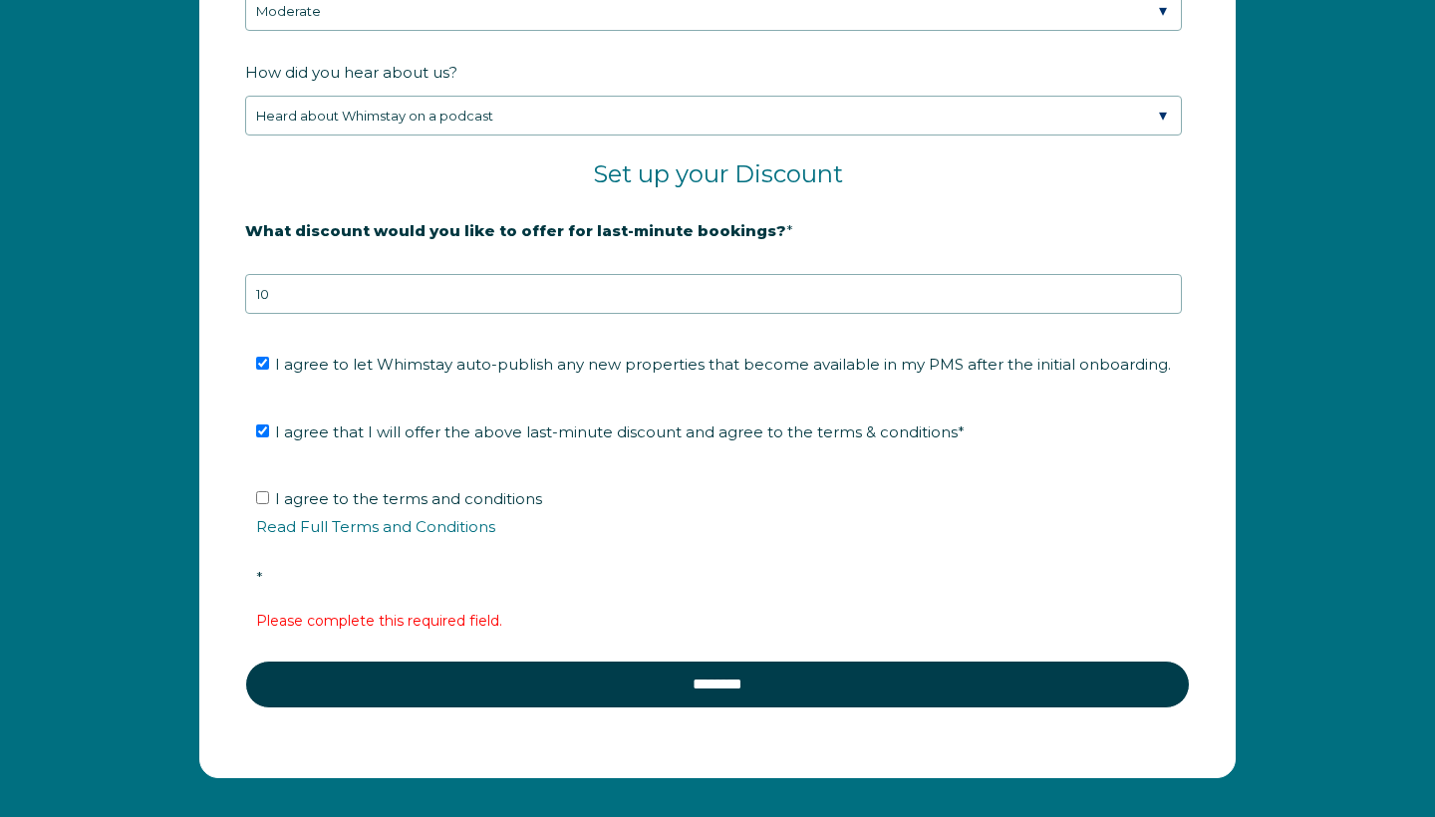
click at [263, 504] on input "I agree to the terms and conditions Read Full Terms and Conditions *" at bounding box center [262, 497] width 13 height 13
checkbox input "true"
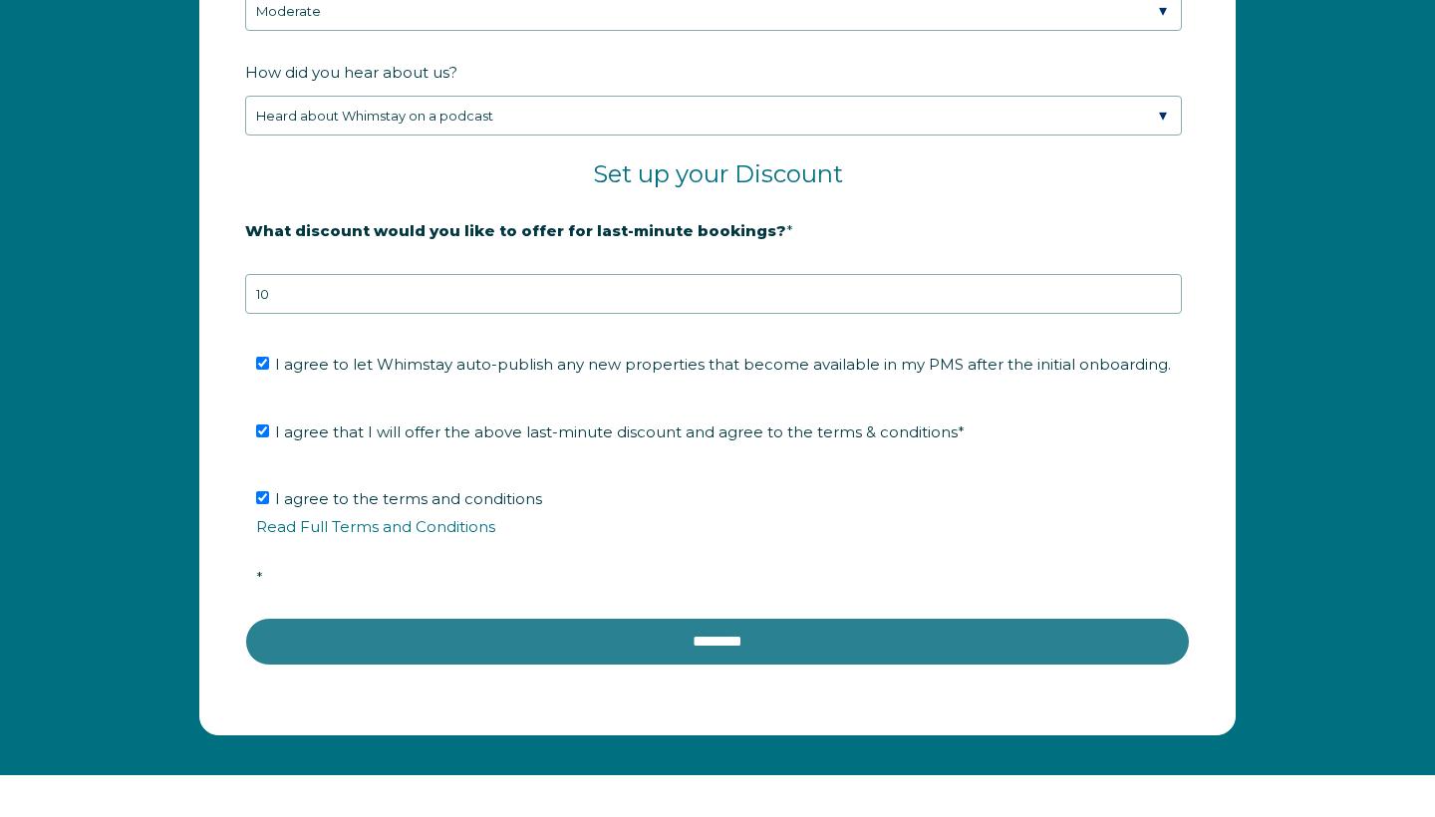
click at [662, 659] on input "********" at bounding box center [717, 642] width 945 height 48
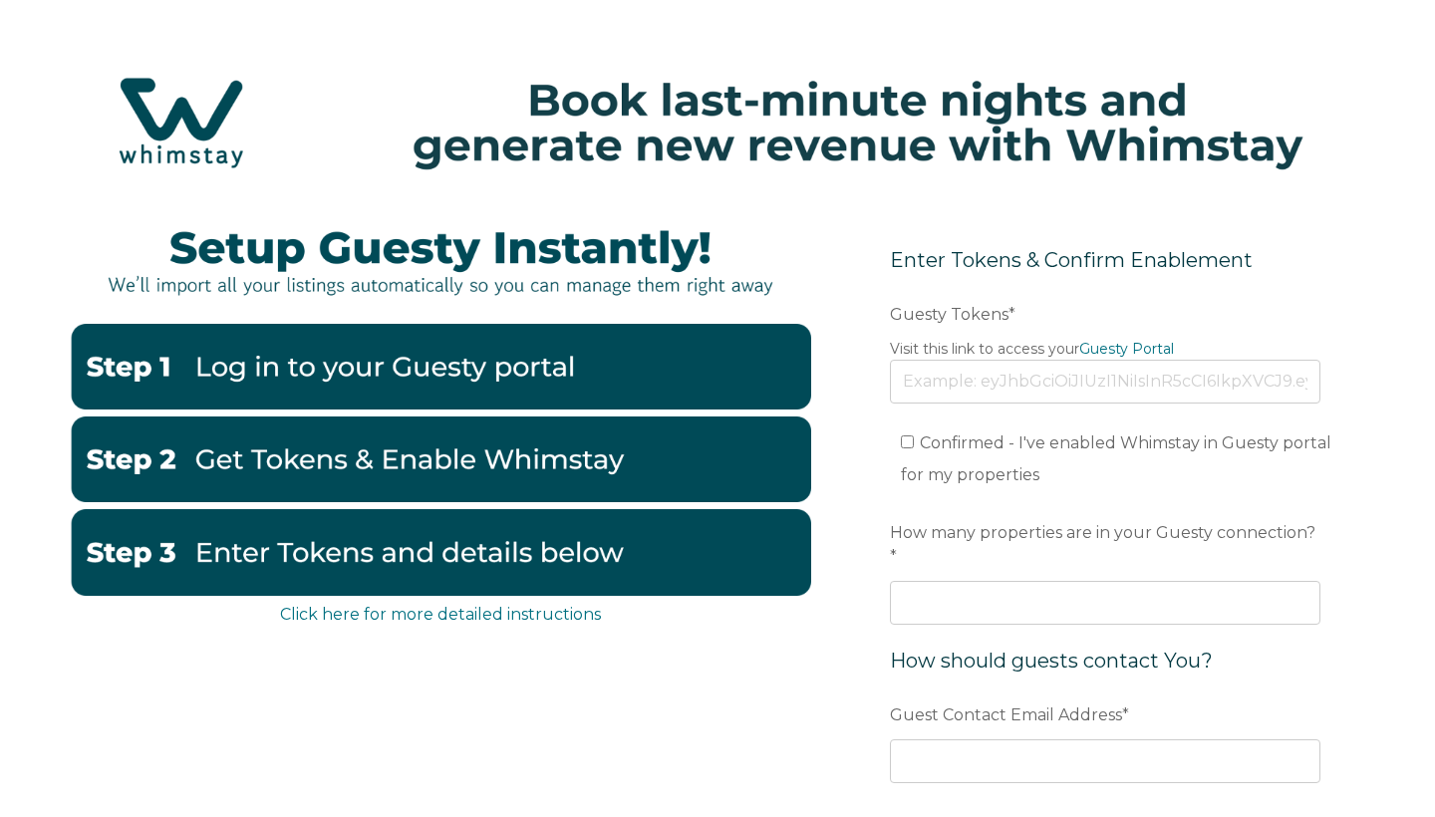
click at [409, 373] on img at bounding box center [441, 367] width 742 height 86
click at [521, 374] on img at bounding box center [441, 367] width 742 height 86
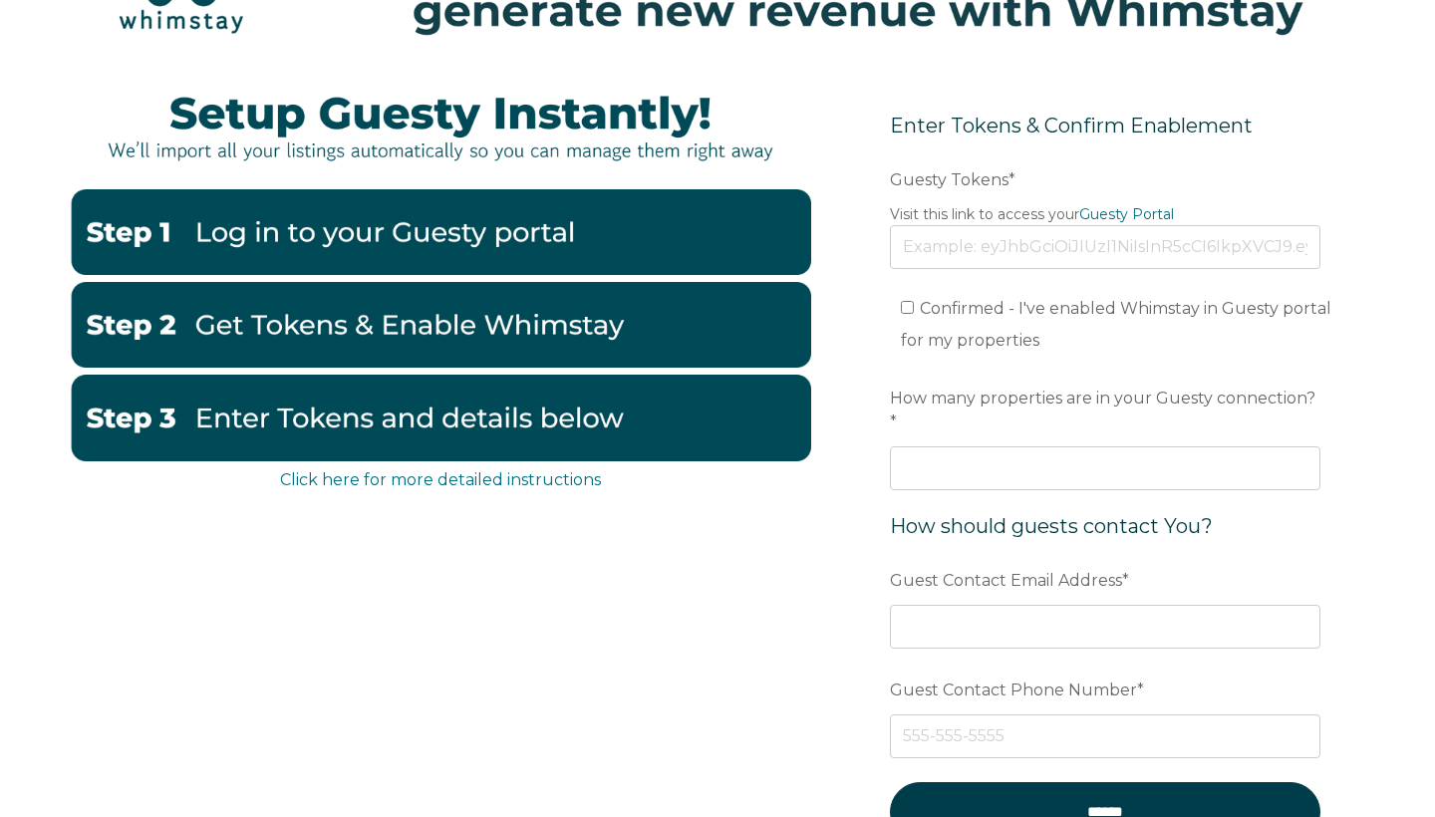
scroll to position [128, 0]
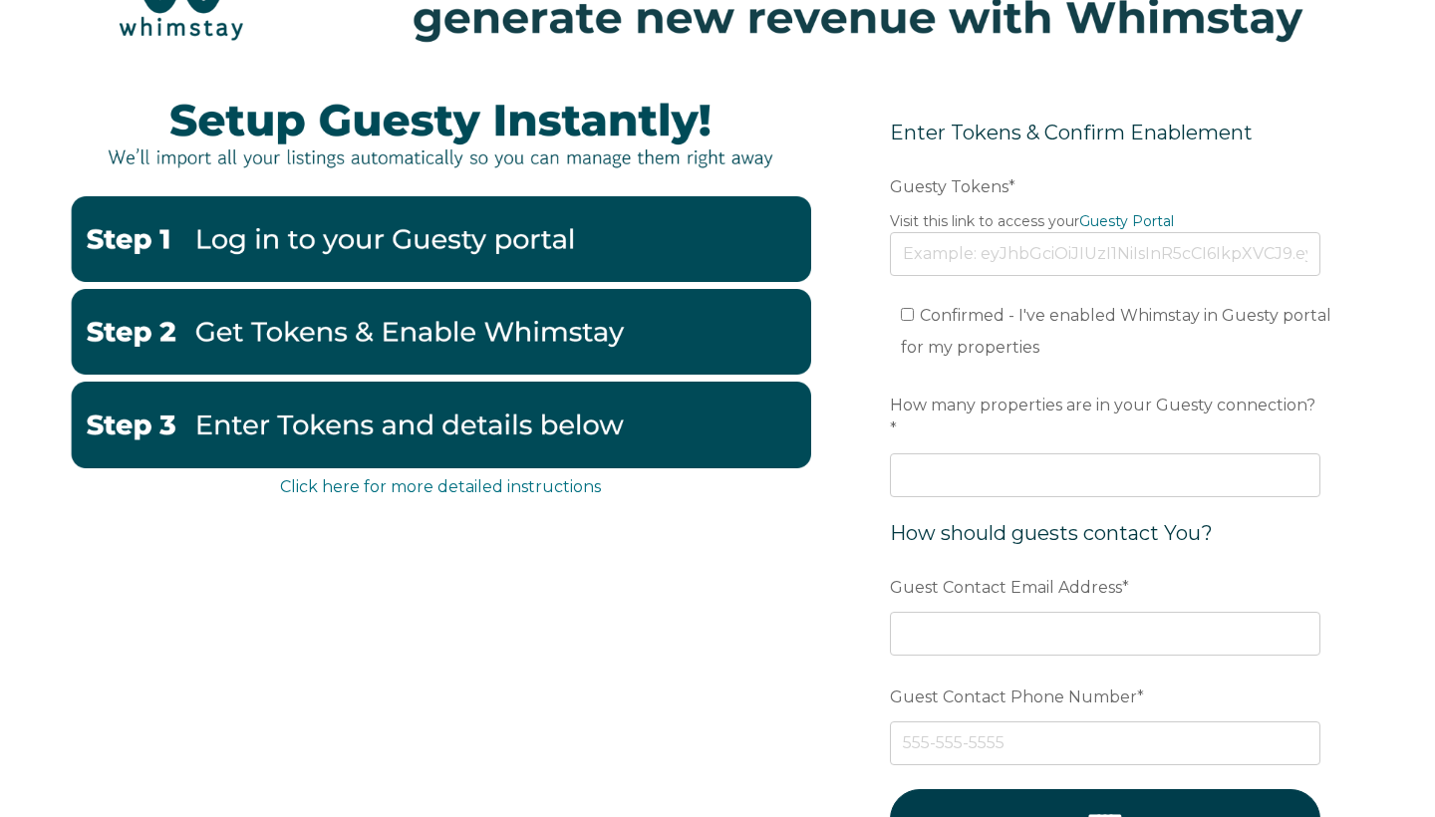
click at [393, 343] on img at bounding box center [441, 332] width 742 height 86
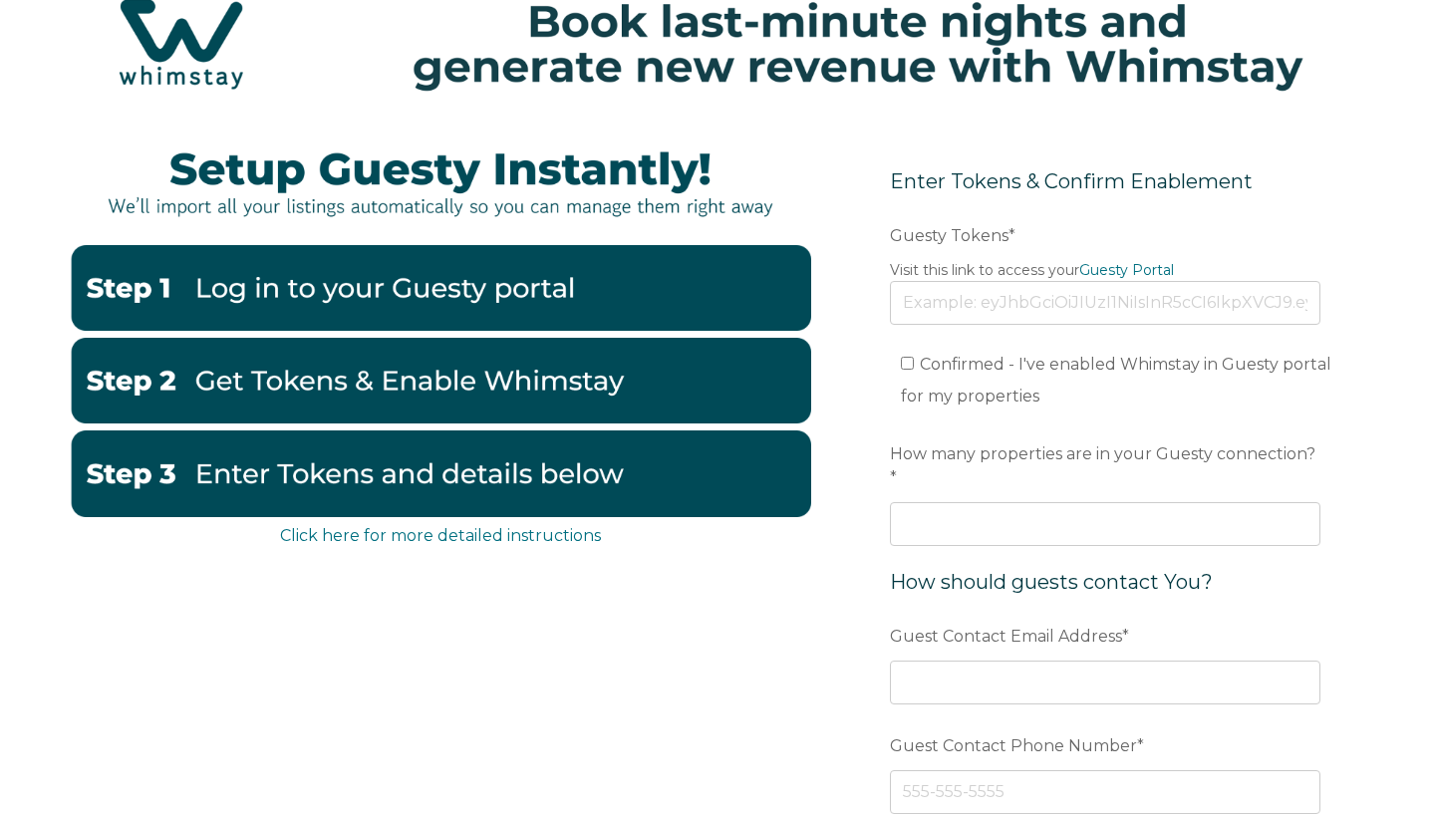
scroll to position [59, 0]
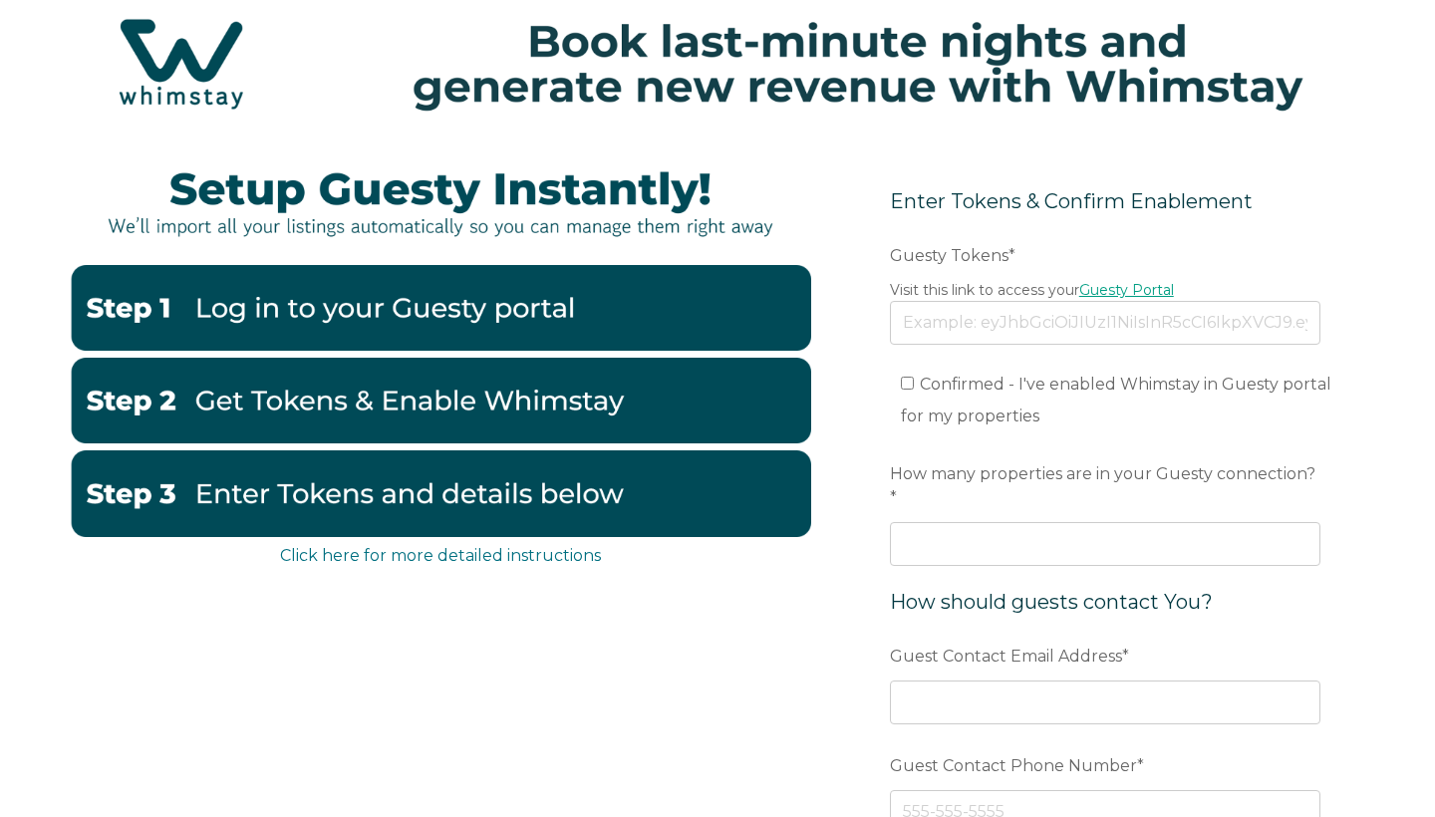
click at [1127, 291] on link "Guesty Portal" at bounding box center [1126, 290] width 95 height 18
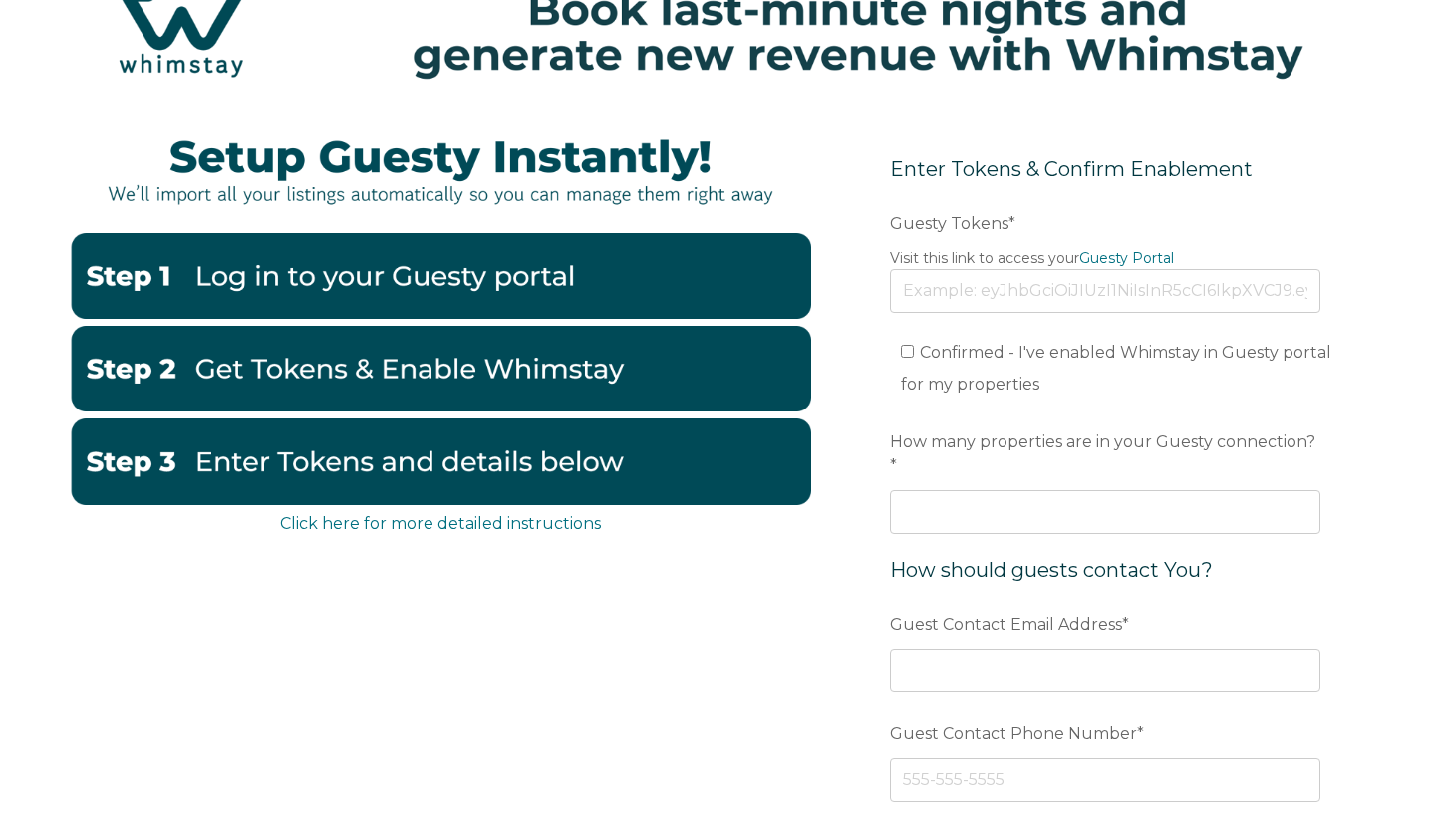
scroll to position [55, 0]
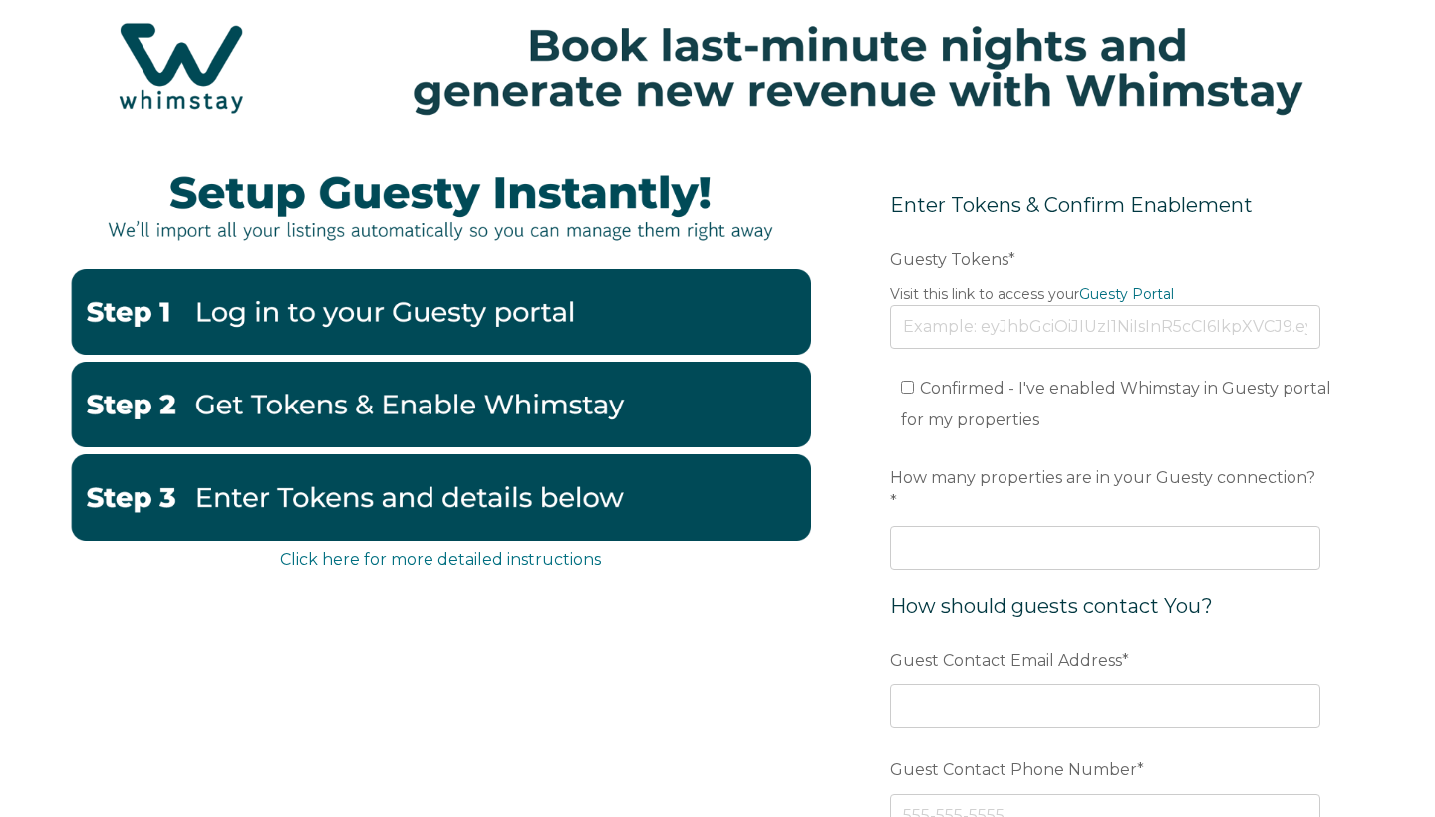
click at [376, 415] on img at bounding box center [441, 405] width 742 height 86
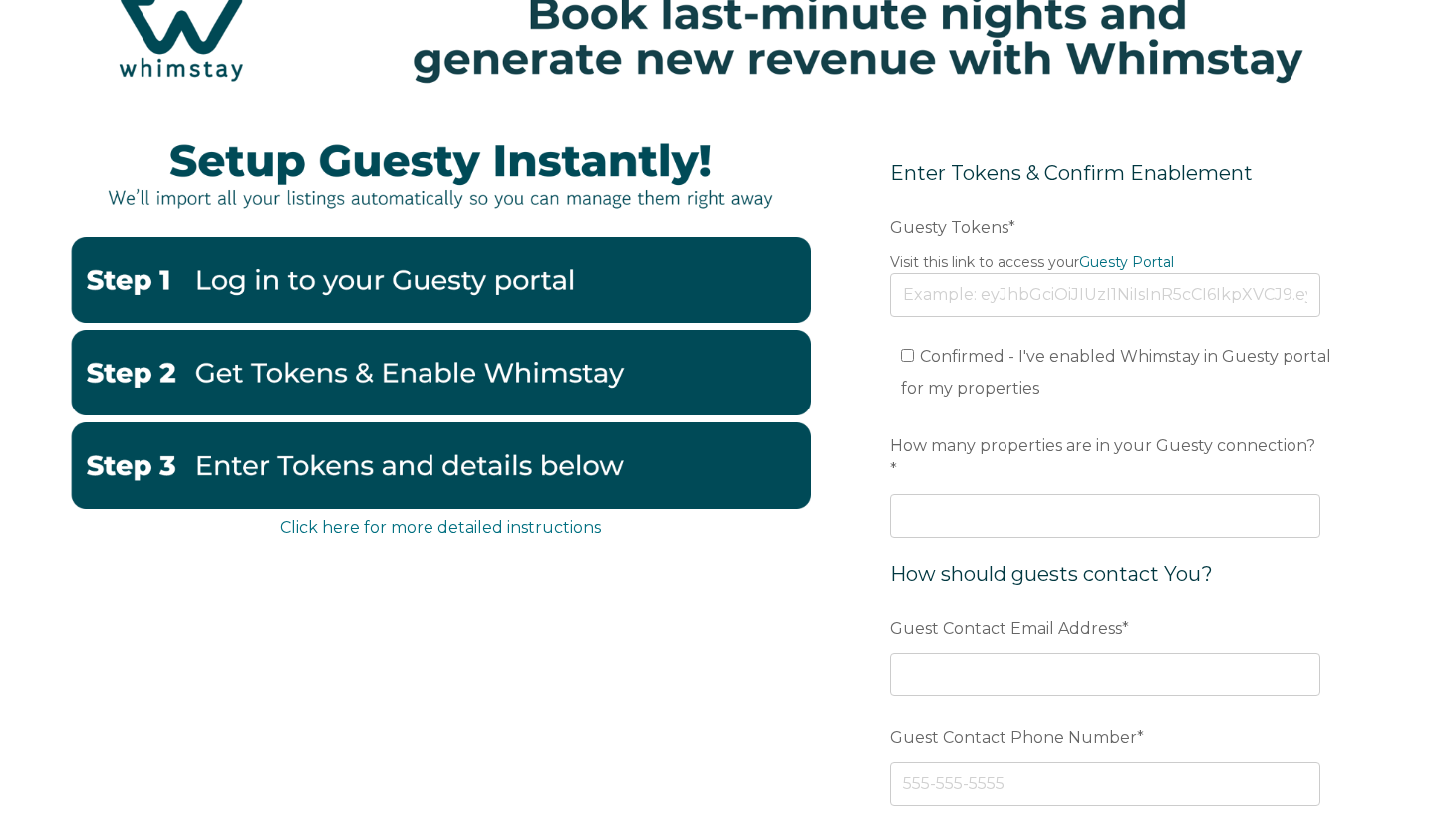
scroll to position [88, 0]
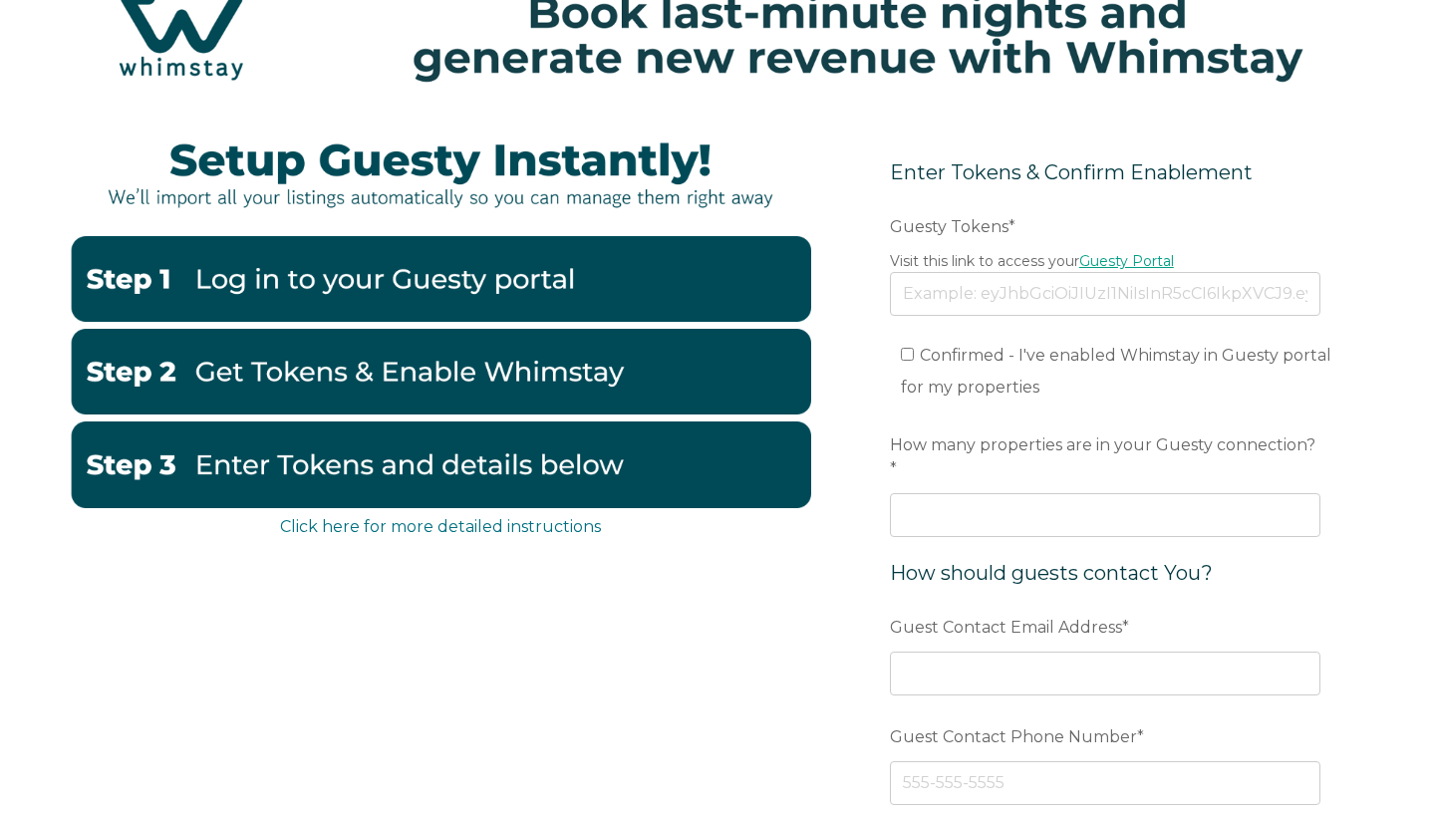
click at [1126, 268] on link "Guesty Portal" at bounding box center [1126, 261] width 95 height 18
